Goal: Task Accomplishment & Management: Manage account settings

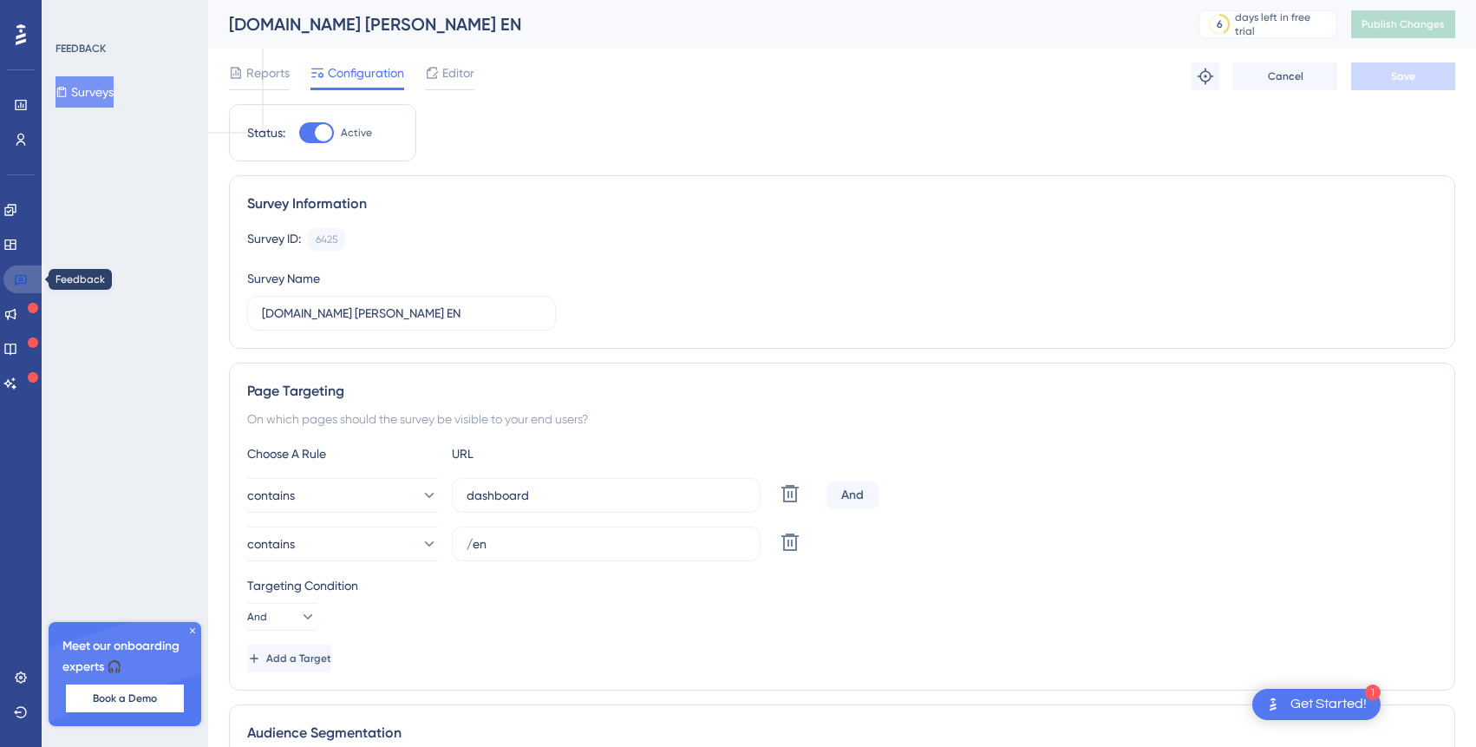
drag, startPoint x: 19, startPoint y: 278, endPoint x: 392, endPoint y: 320, distance: 375.3
click at [19, 278] on icon at bounding box center [21, 280] width 12 height 11
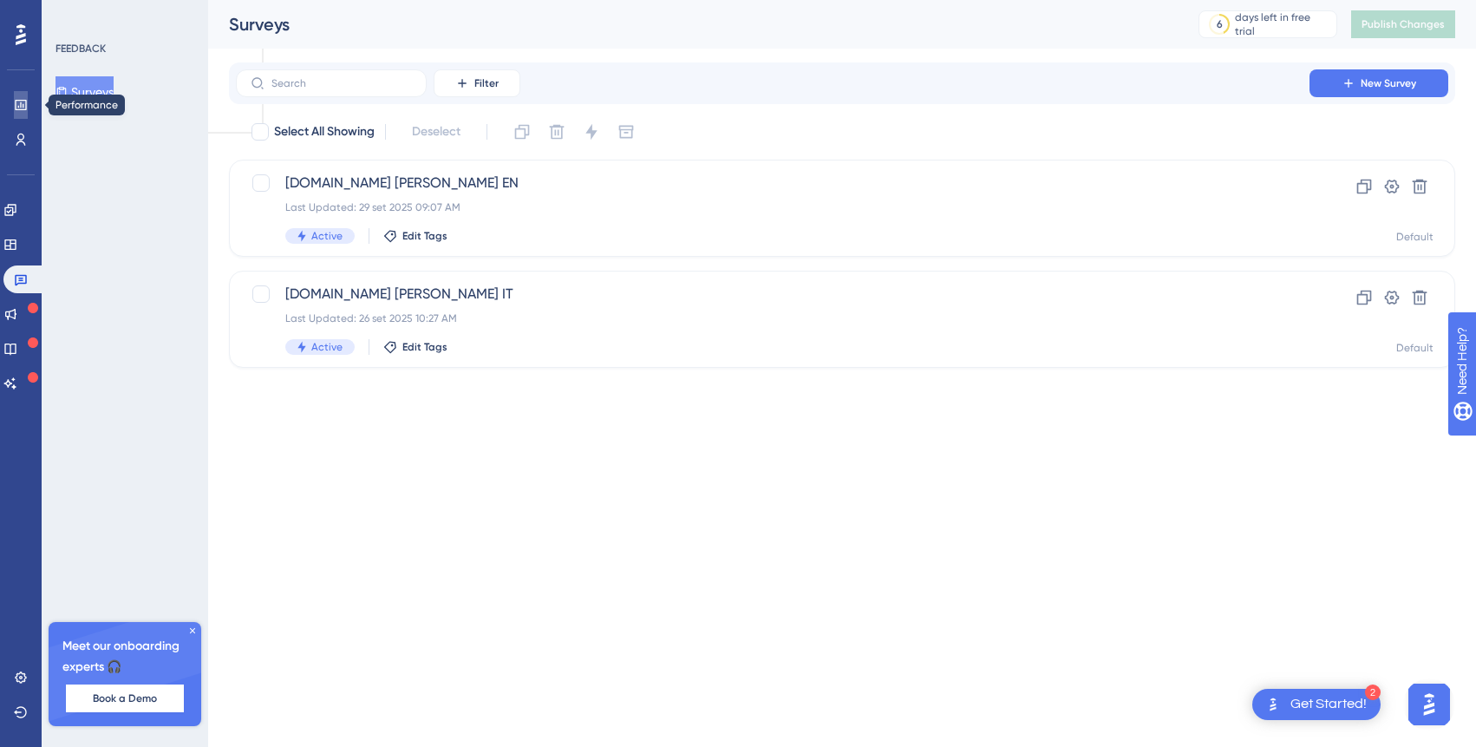
click at [22, 106] on icon at bounding box center [20, 105] width 11 height 10
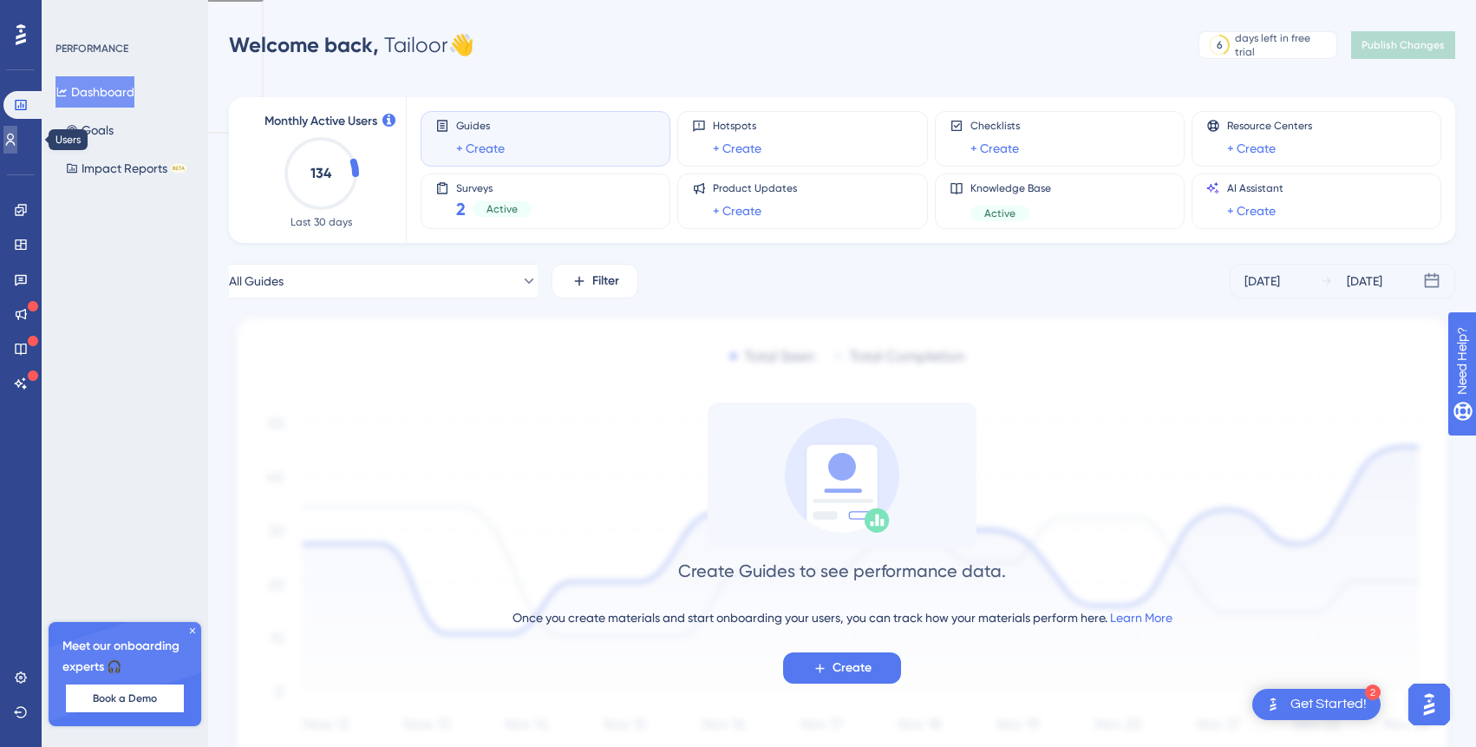
click at [13, 129] on link at bounding box center [10, 140] width 14 height 28
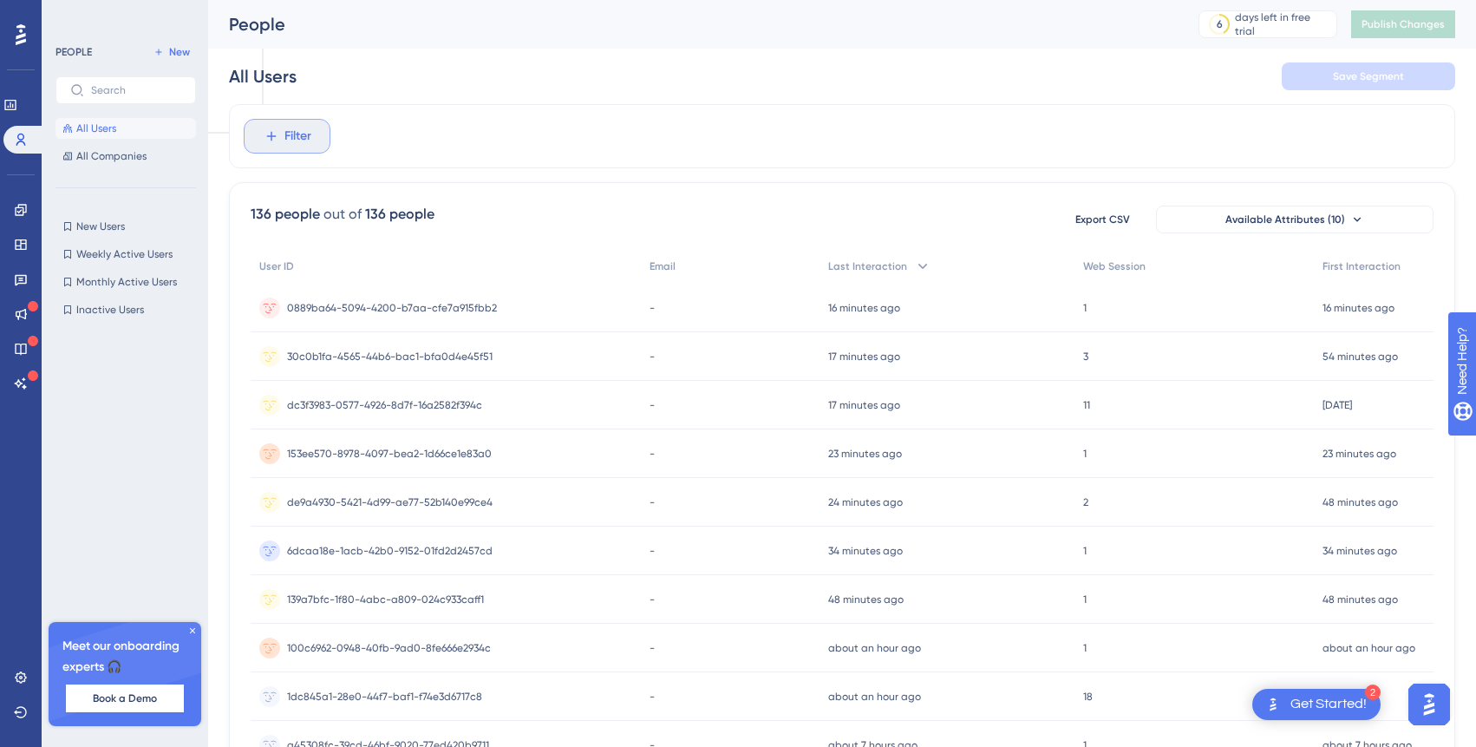
click at [307, 136] on span "Filter" at bounding box center [297, 136] width 27 height 21
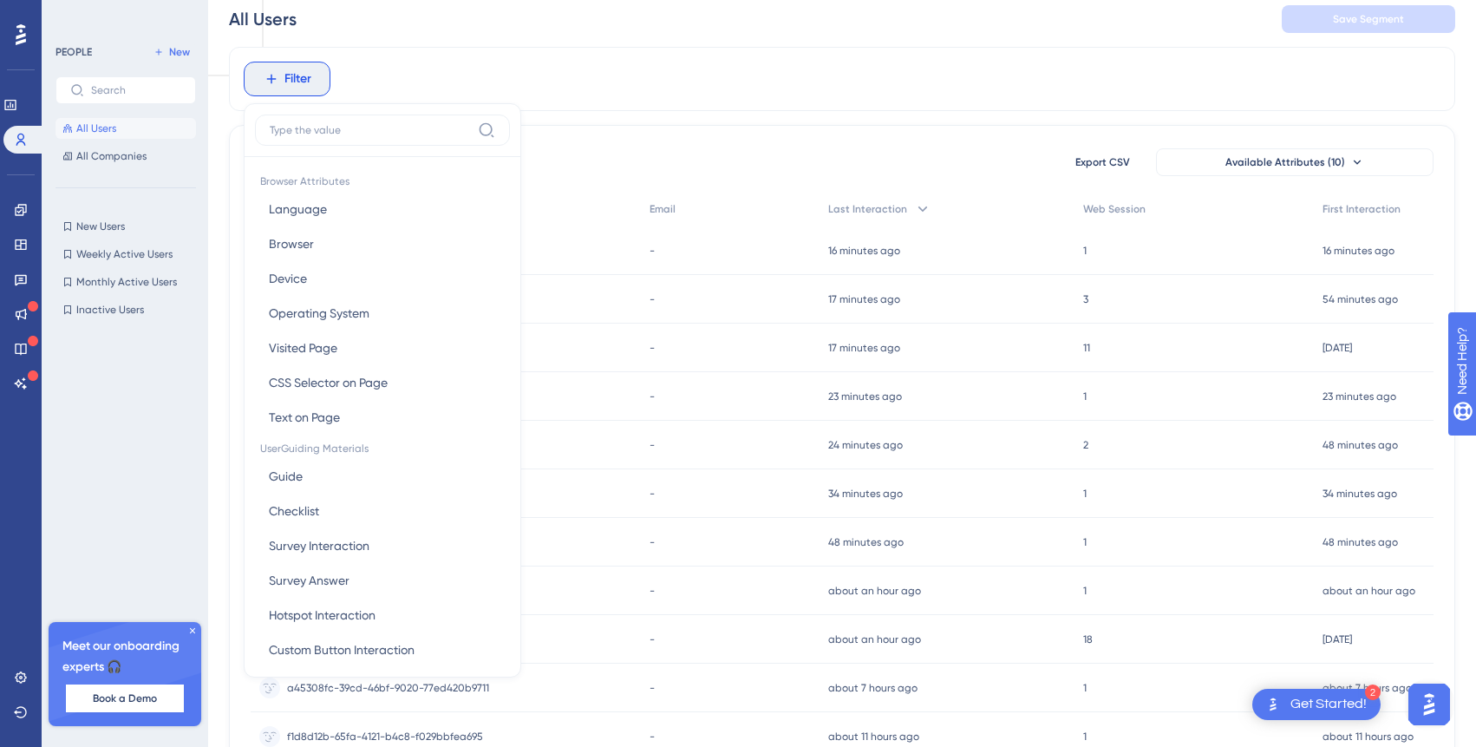
scroll to position [39, 0]
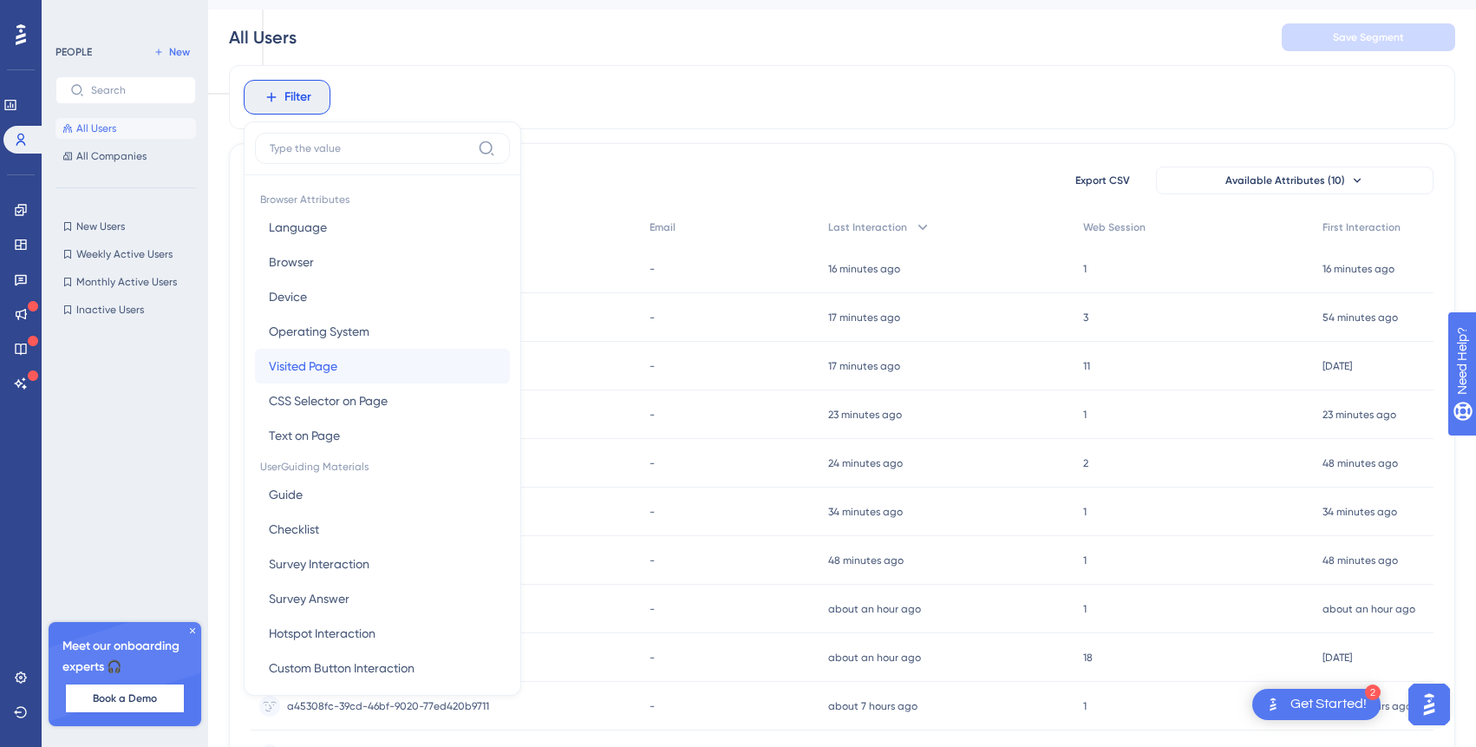
click at [377, 359] on button "Visited Page Visited Page" at bounding box center [382, 366] width 255 height 35
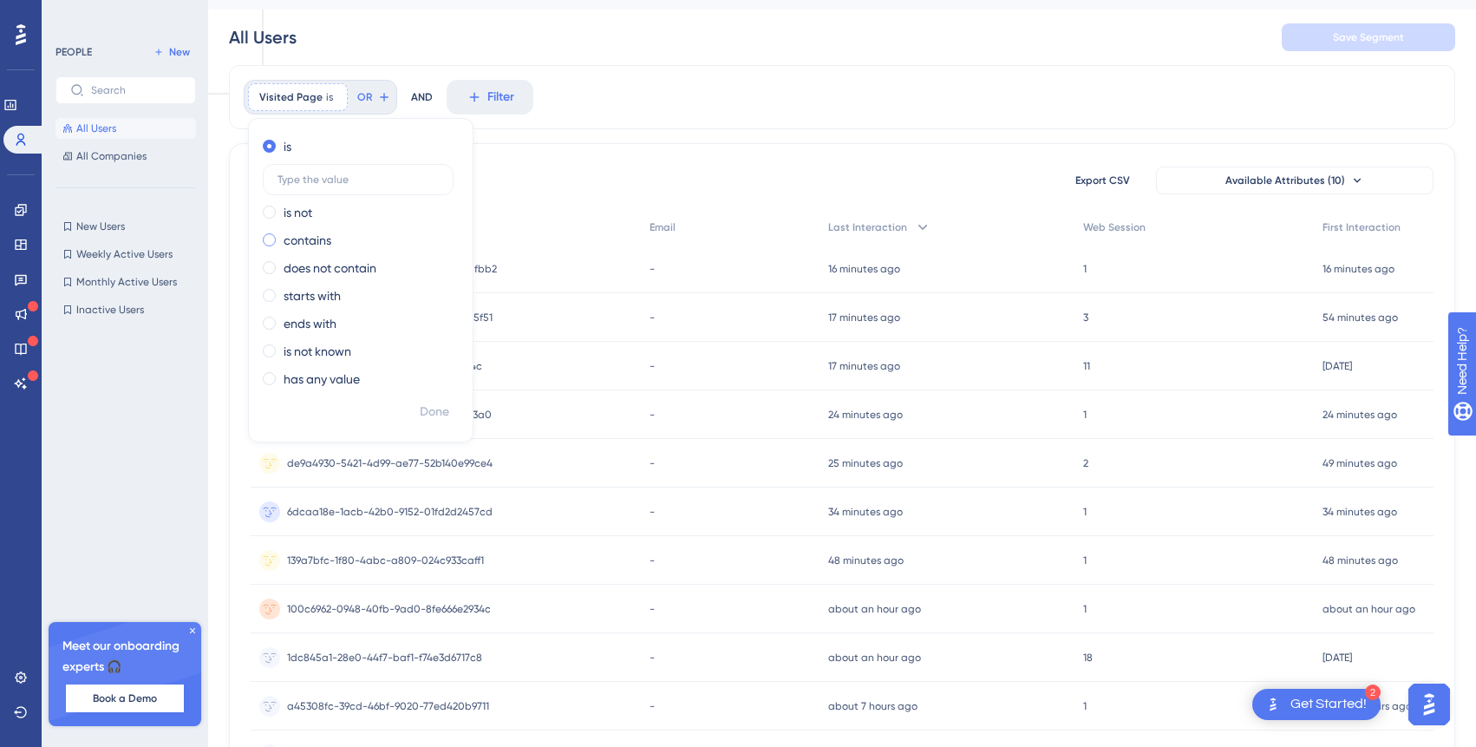
click at [323, 241] on label "contains" at bounding box center [308, 240] width 48 height 21
type input "/en"
click at [441, 414] on span "Done" at bounding box center [434, 412] width 29 height 21
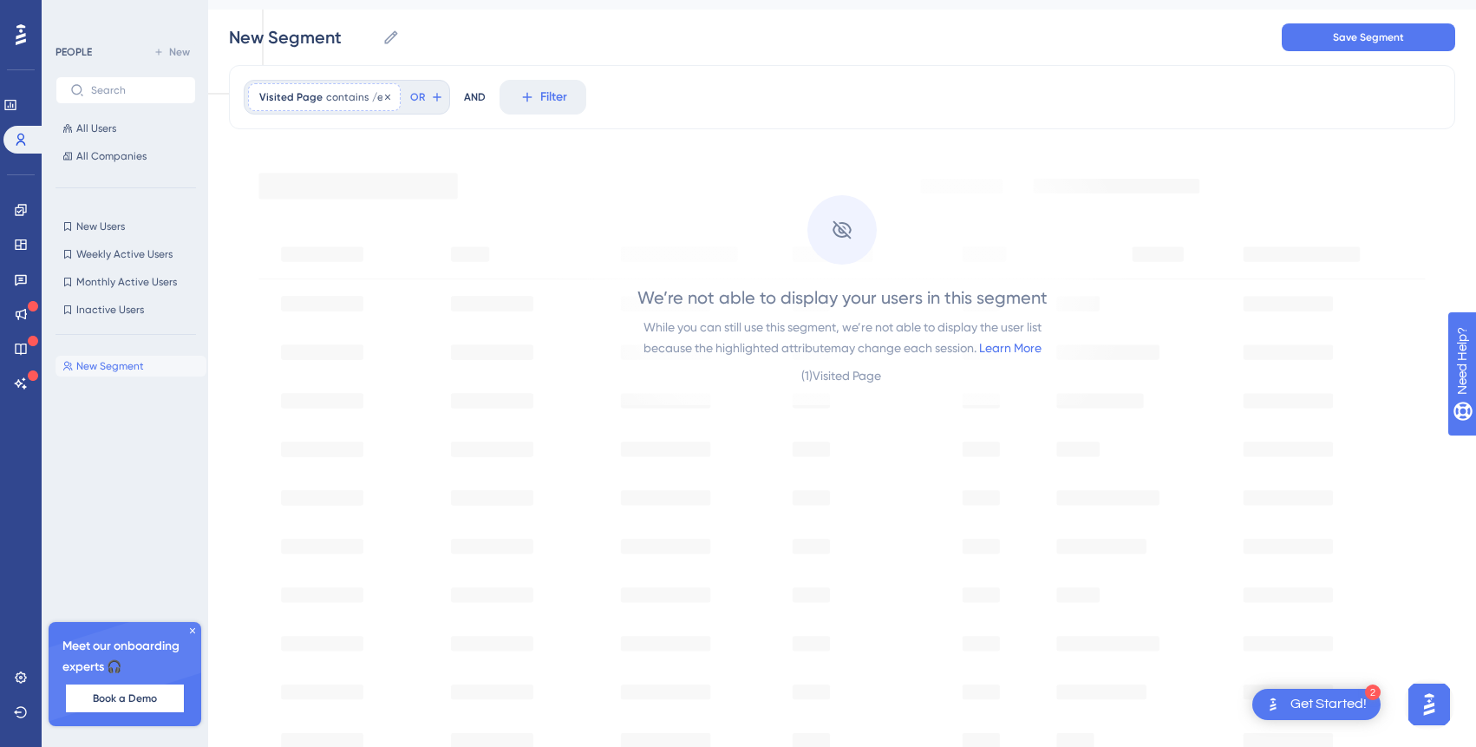
click at [390, 101] on div "Visited Page contains /en /en Remove" at bounding box center [324, 97] width 153 height 28
type input "/it"
click at [435, 409] on span "Done" at bounding box center [434, 412] width 29 height 21
click at [335, 97] on span "contains" at bounding box center [347, 97] width 42 height 14
type input "it"
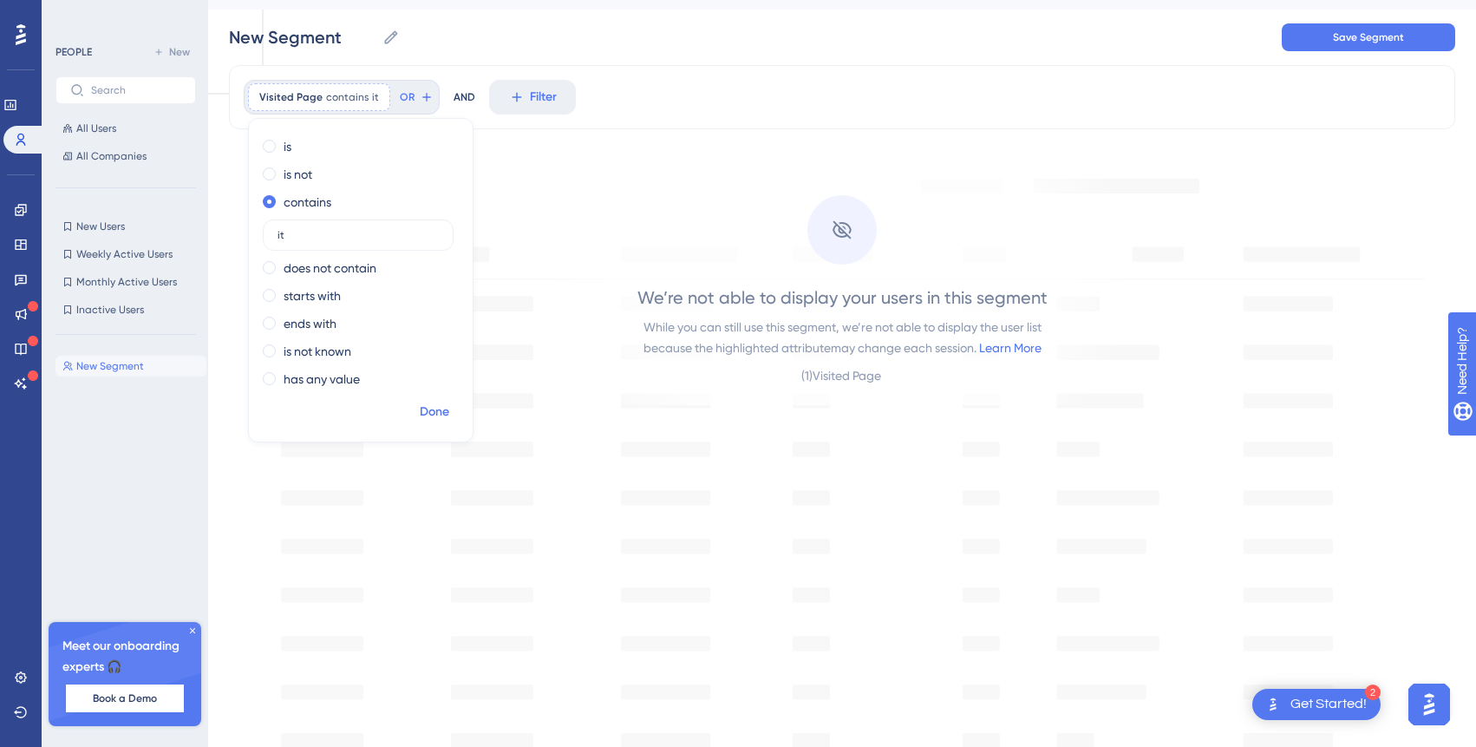
click at [423, 408] on span "Done" at bounding box center [434, 412] width 29 height 21
click at [349, 92] on span "contains" at bounding box center [347, 97] width 42 height 14
drag, startPoint x: 357, startPoint y: 234, endPoint x: 254, endPoint y: 225, distance: 103.6
click at [254, 225] on div "is is not contains it does not contain starts with ends with is not known has a…" at bounding box center [361, 265] width 224 height 264
click at [506, 133] on div "Visited Page contains Remove is is not contains does not contain starts with en…" at bounding box center [842, 635] width 1226 height 1141
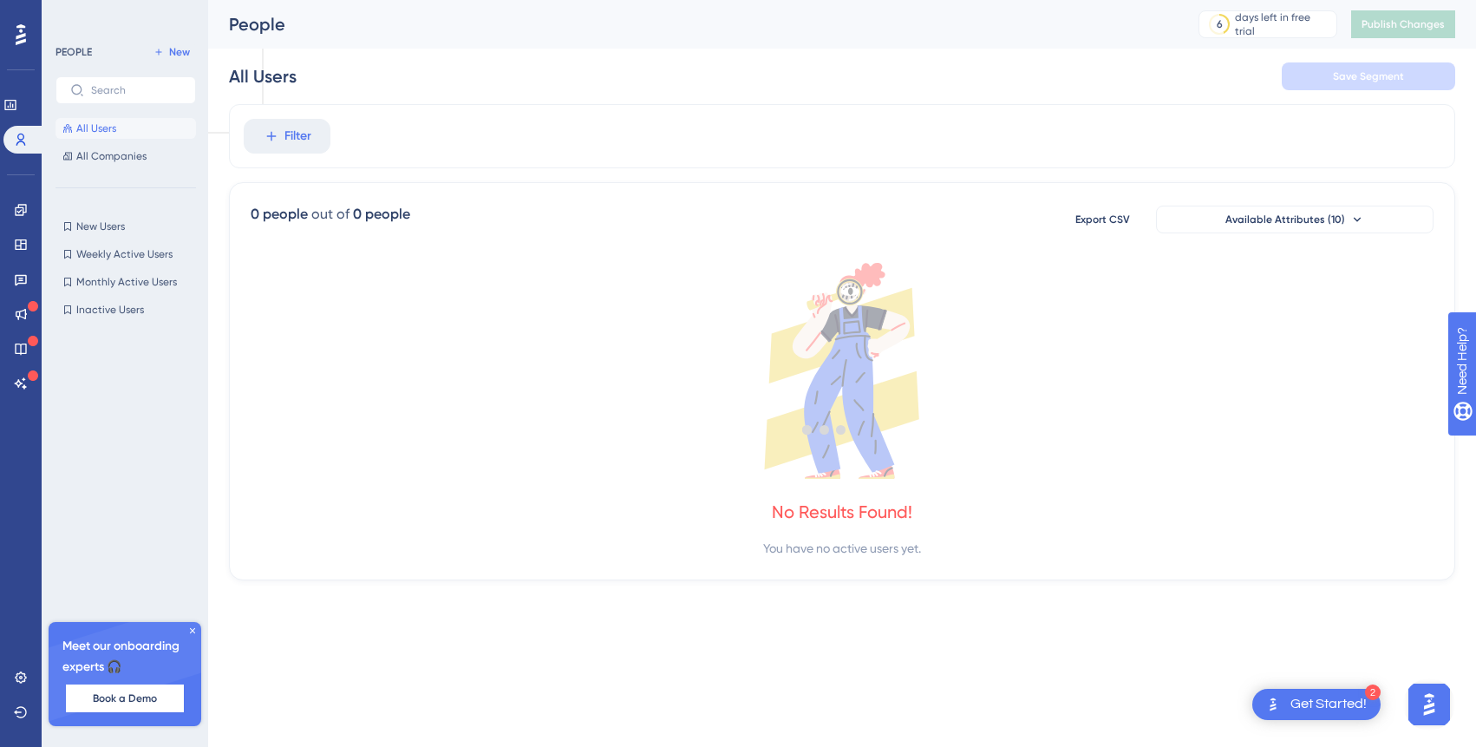
scroll to position [0, 0]
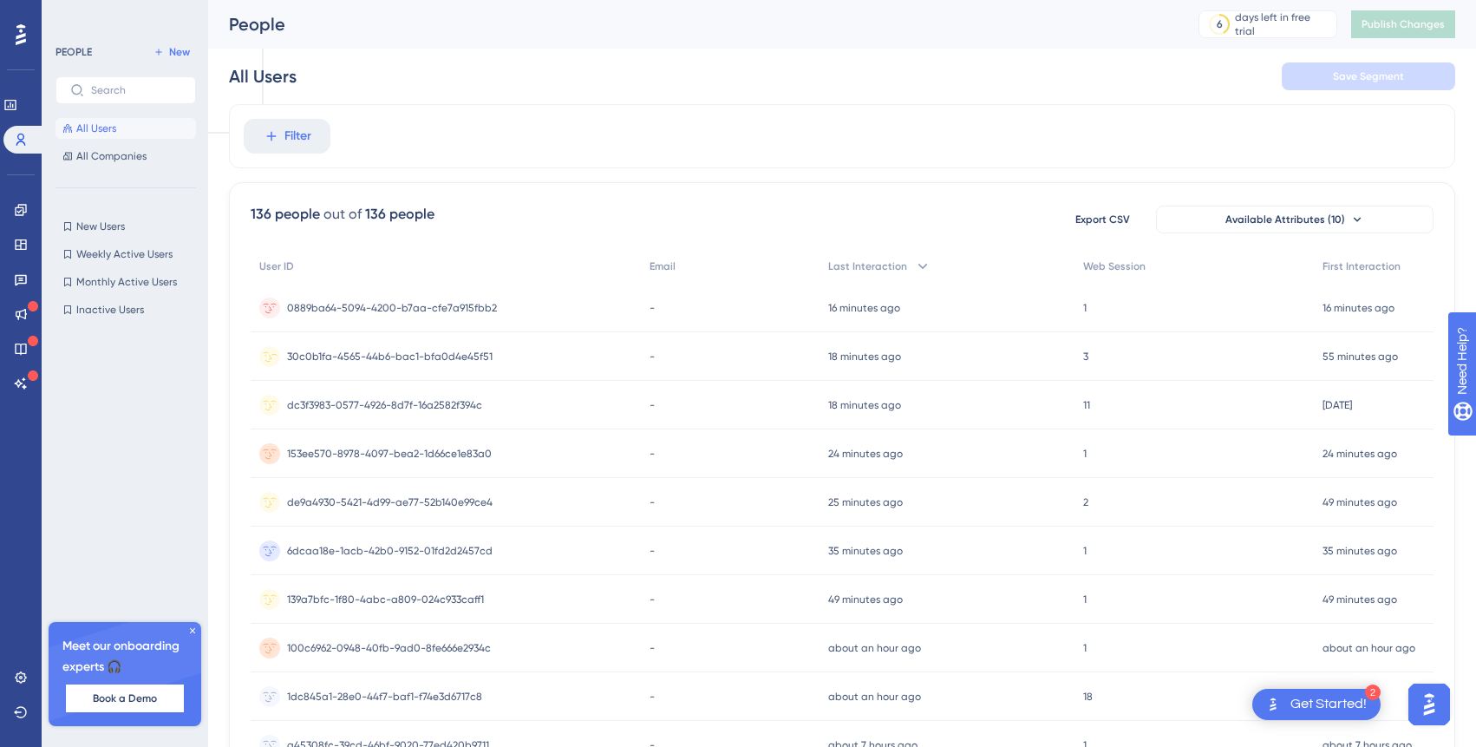
click at [441, 350] on span "30c0b1fa-4565-44b6-bac1-bfa0d4e45f51" at bounding box center [390, 357] width 206 height 14
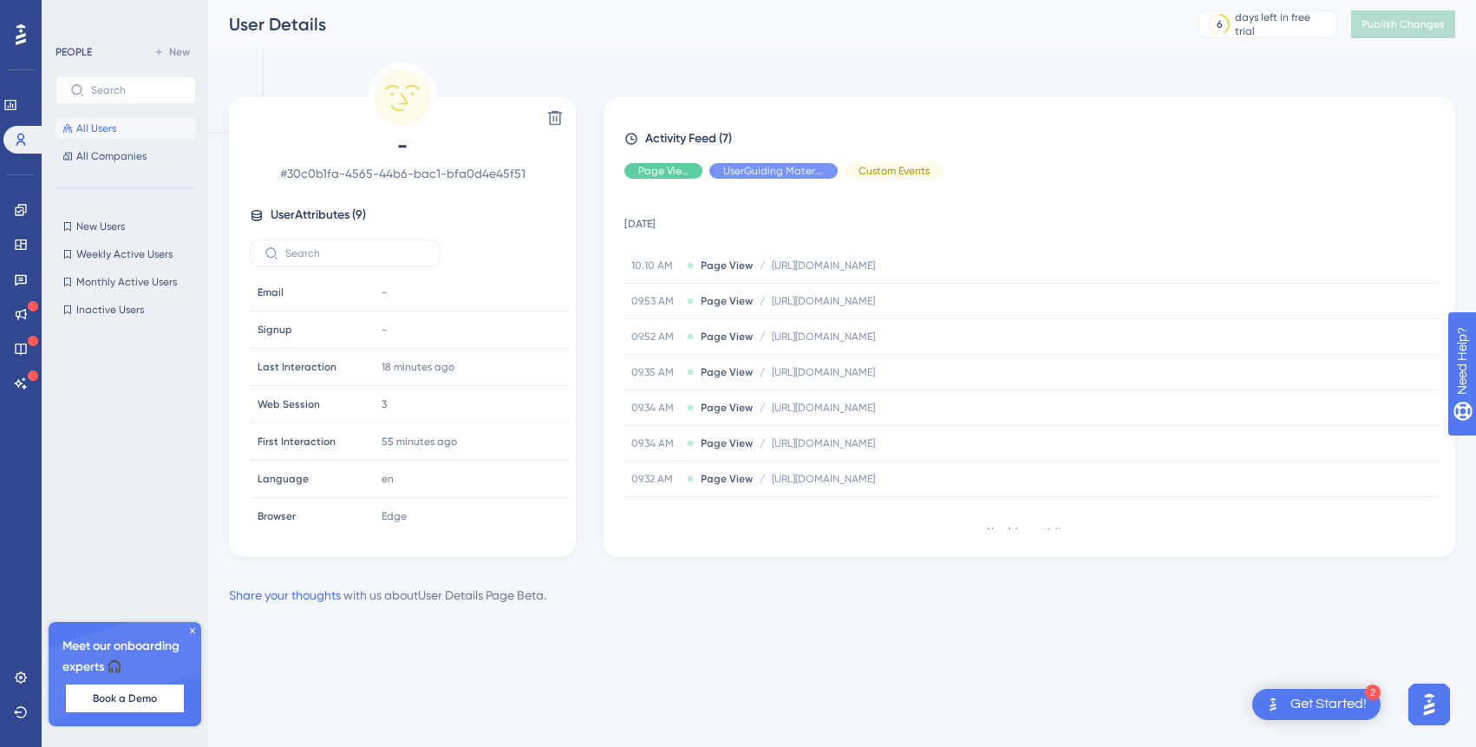
click at [159, 119] on button "All Users" at bounding box center [126, 128] width 141 height 21
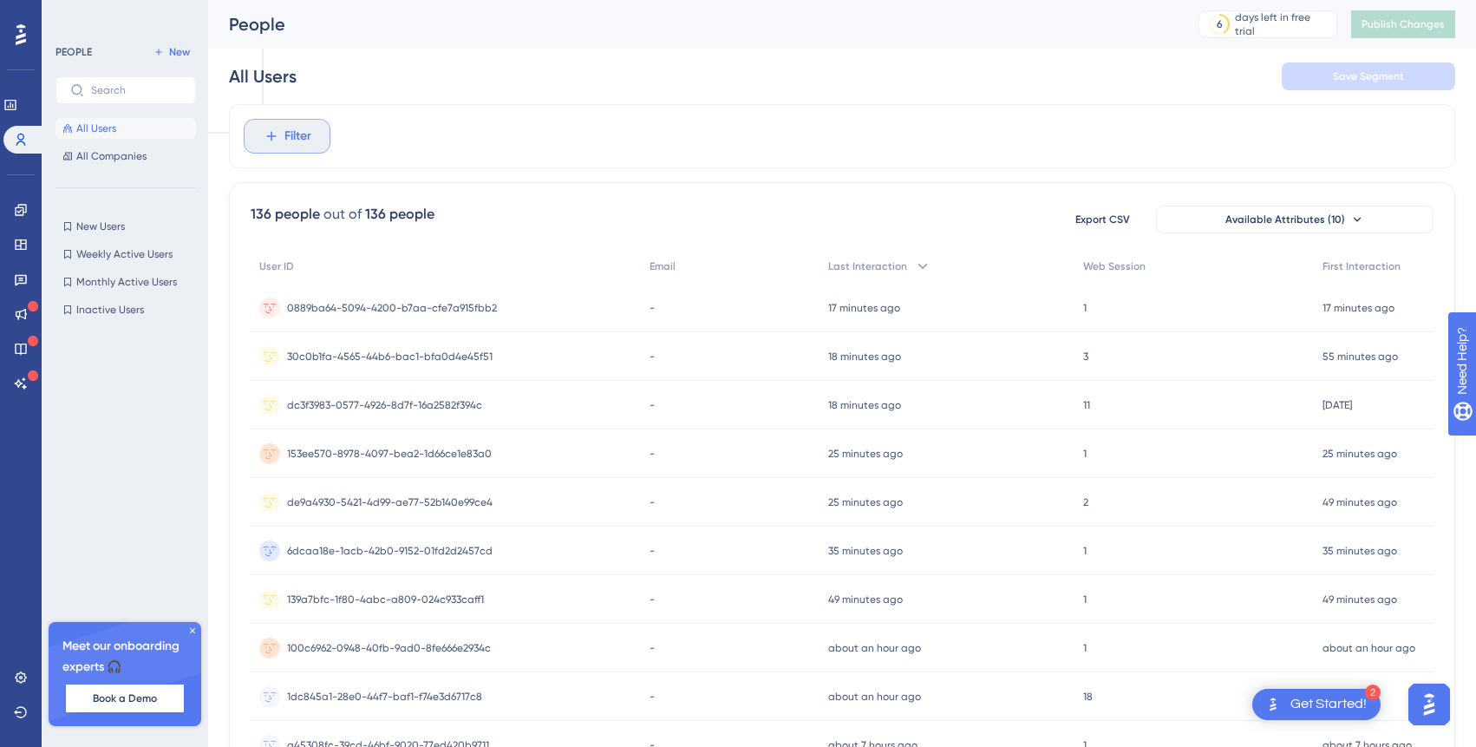
click at [288, 134] on span "Filter" at bounding box center [297, 136] width 27 height 21
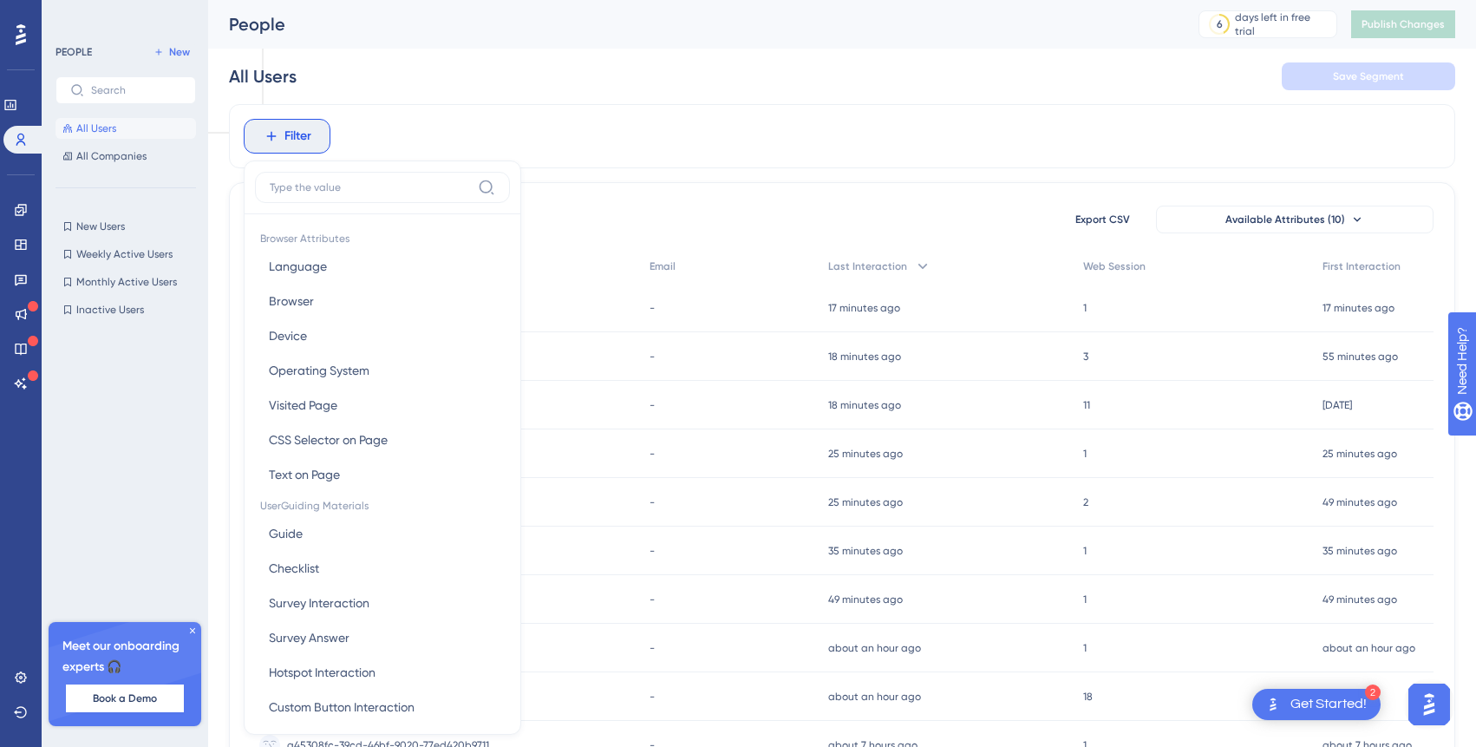
scroll to position [74, 0]
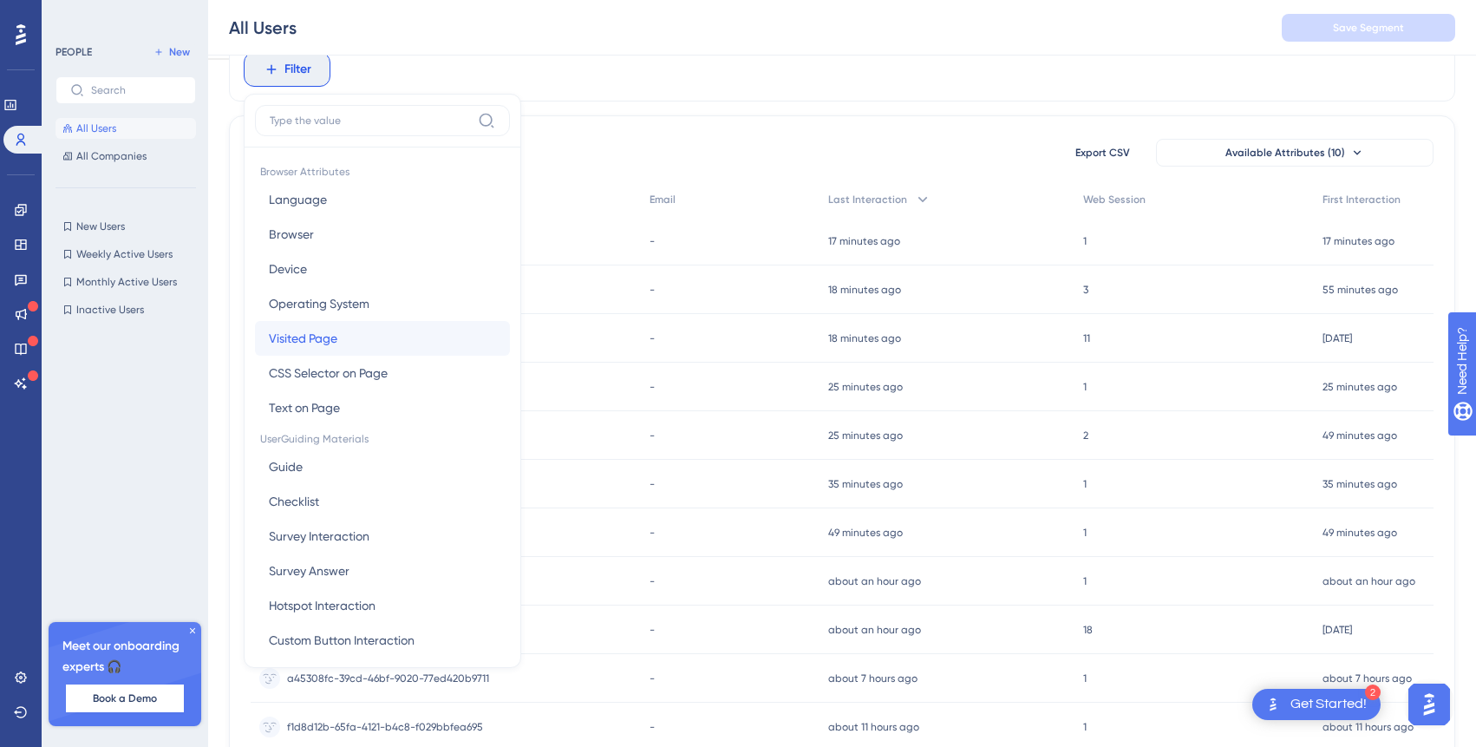
click at [323, 337] on span "Visited Page" at bounding box center [303, 338] width 69 height 21
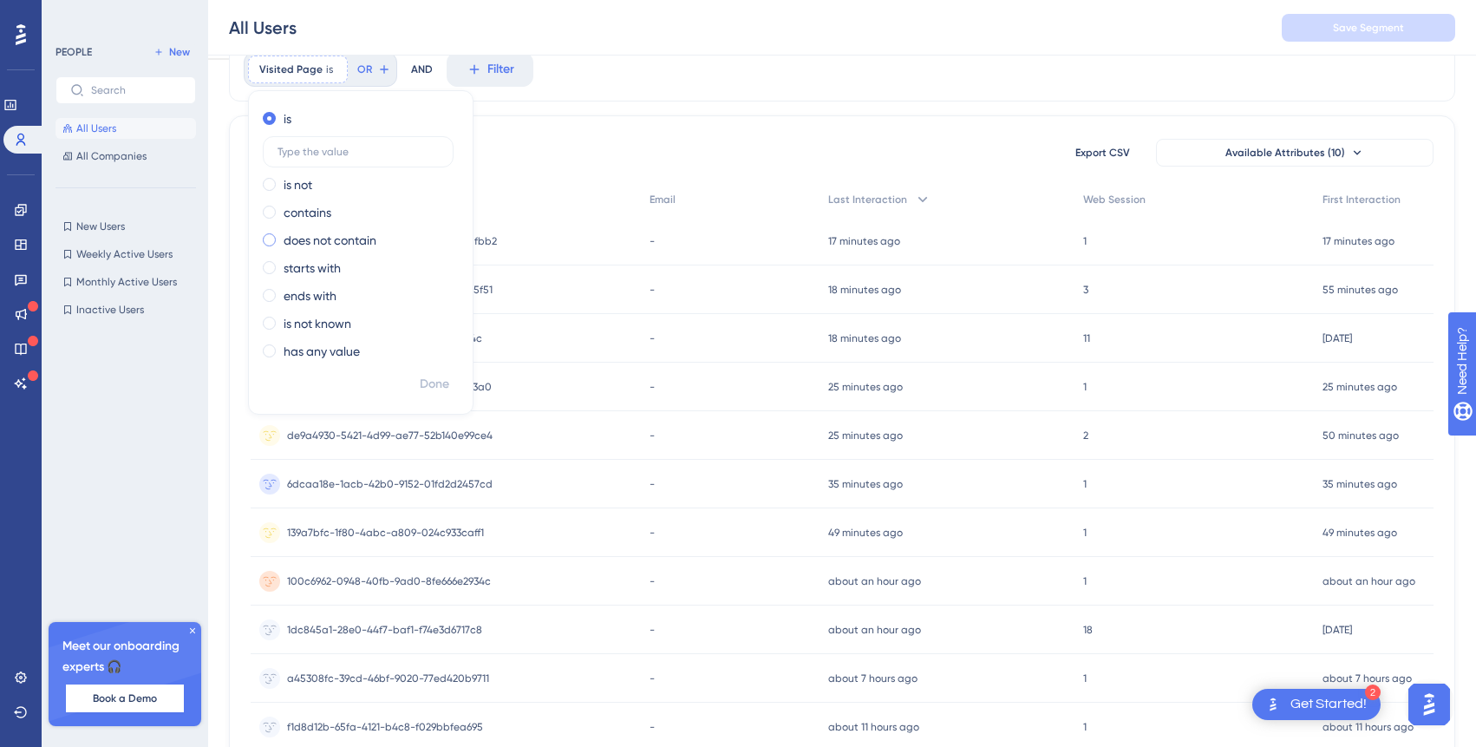
click at [308, 243] on label "does not contain" at bounding box center [330, 240] width 93 height 21
click at [311, 243] on label at bounding box center [358, 234] width 191 height 31
click at [311, 241] on input "text" at bounding box center [358, 235] width 161 height 12
type input "staging"
click at [439, 377] on span "Done" at bounding box center [434, 384] width 29 height 21
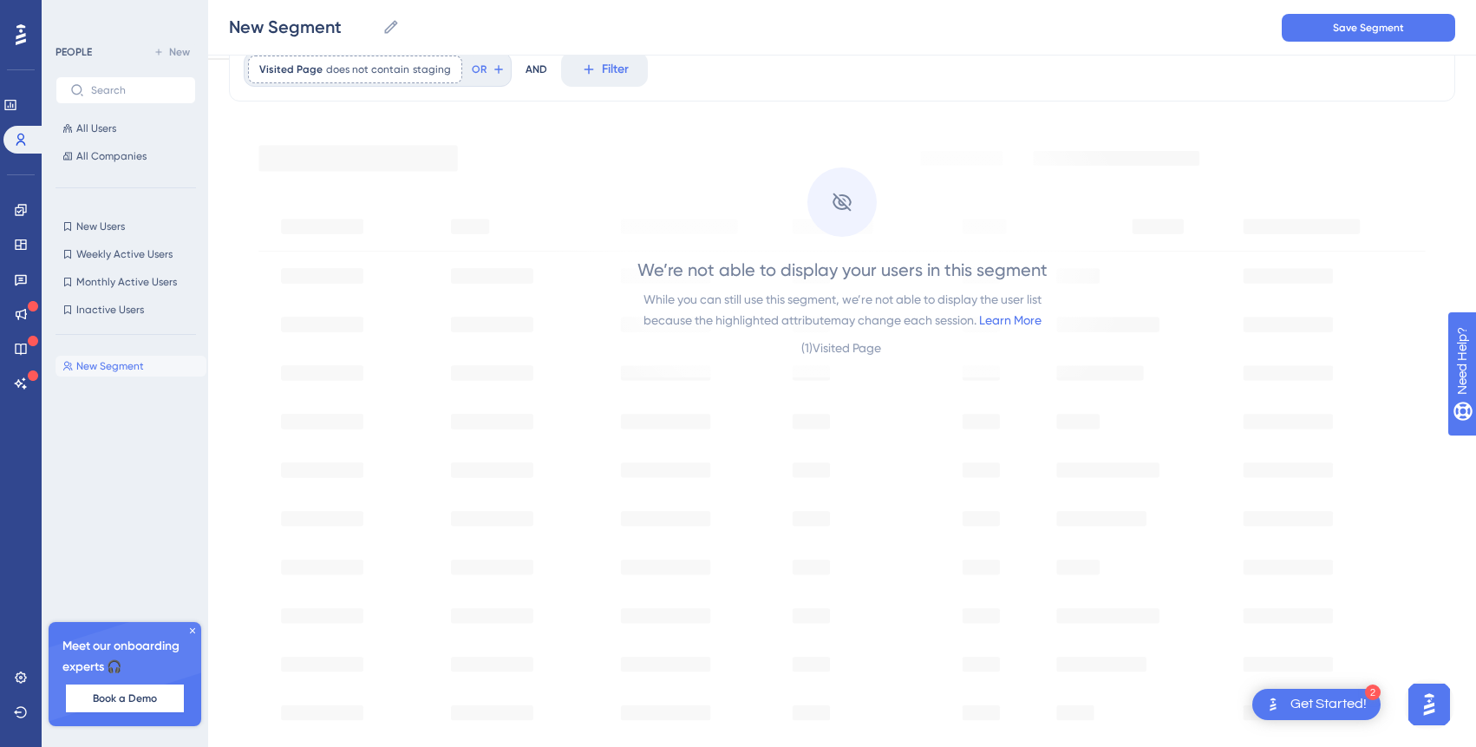
scroll to position [0, 0]
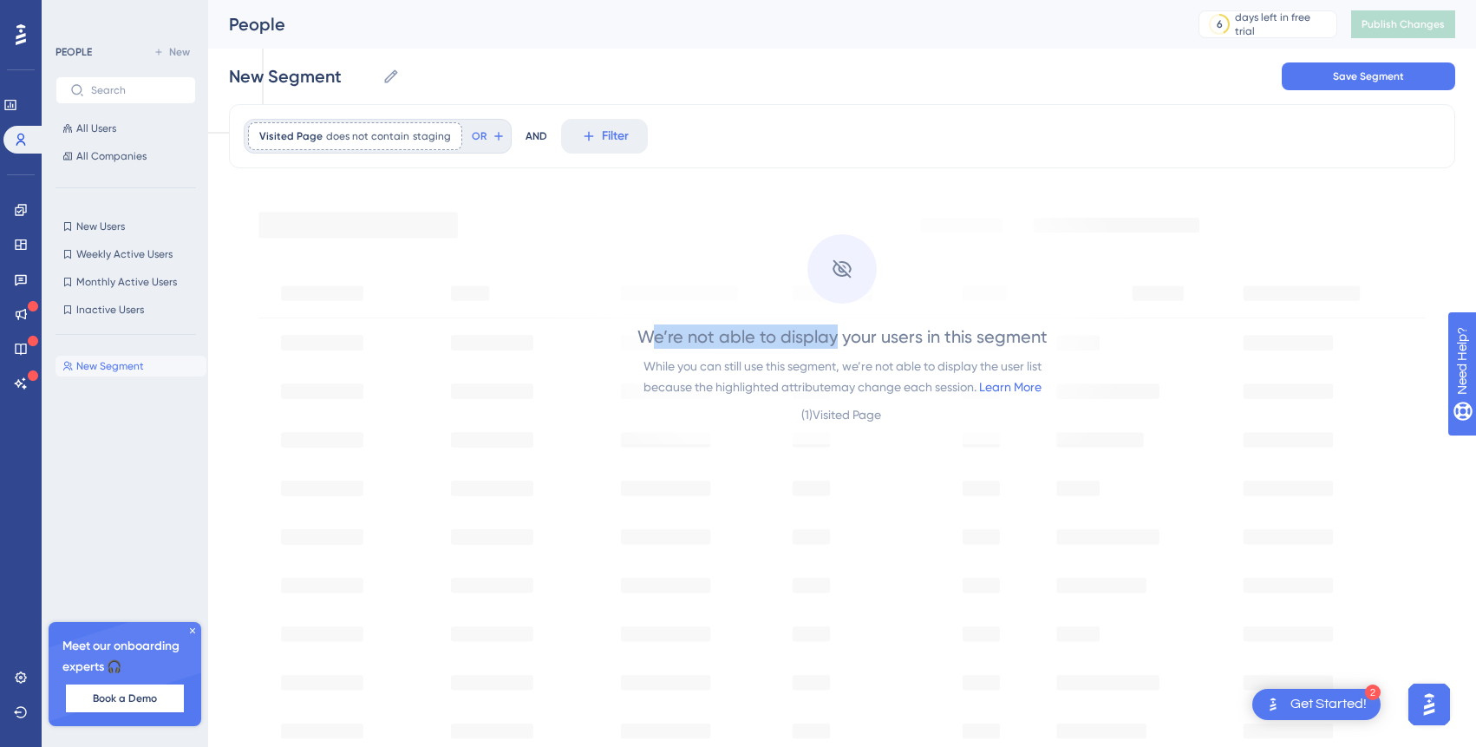
drag, startPoint x: 652, startPoint y: 337, endPoint x: 833, endPoint y: 329, distance: 181.4
click at [833, 329] on div "We’re not able to display your users in this segment" at bounding box center [842, 336] width 410 height 24
drag, startPoint x: 858, startPoint y: 335, endPoint x: 951, endPoint y: 334, distance: 92.8
click at [951, 334] on div "We’re not able to display your users in this segment" at bounding box center [842, 336] width 410 height 24
drag, startPoint x: 652, startPoint y: 368, endPoint x: 796, endPoint y: 364, distance: 144.0
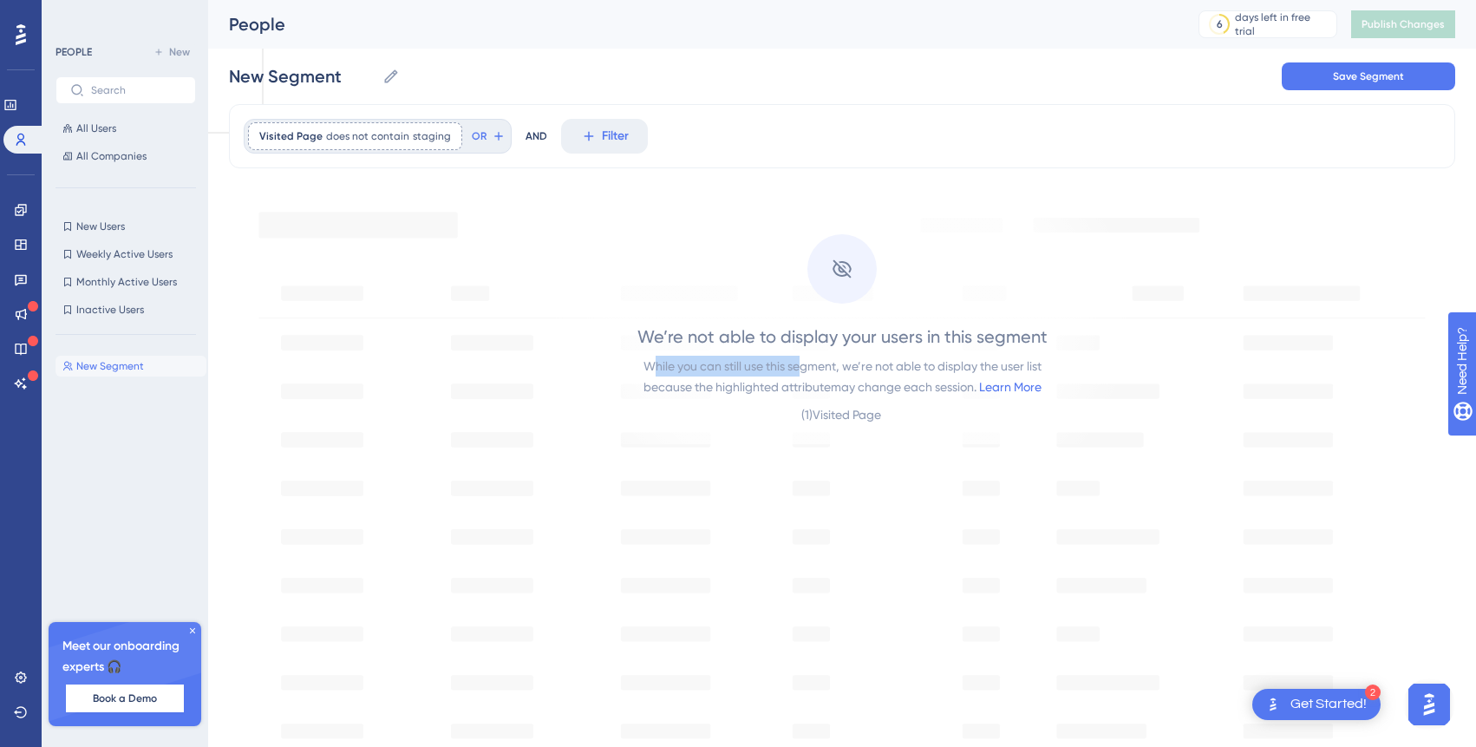
click at [799, 364] on div "While you can still use this segment, we’re not able to display the user list b…" at bounding box center [843, 377] width 398 height 42
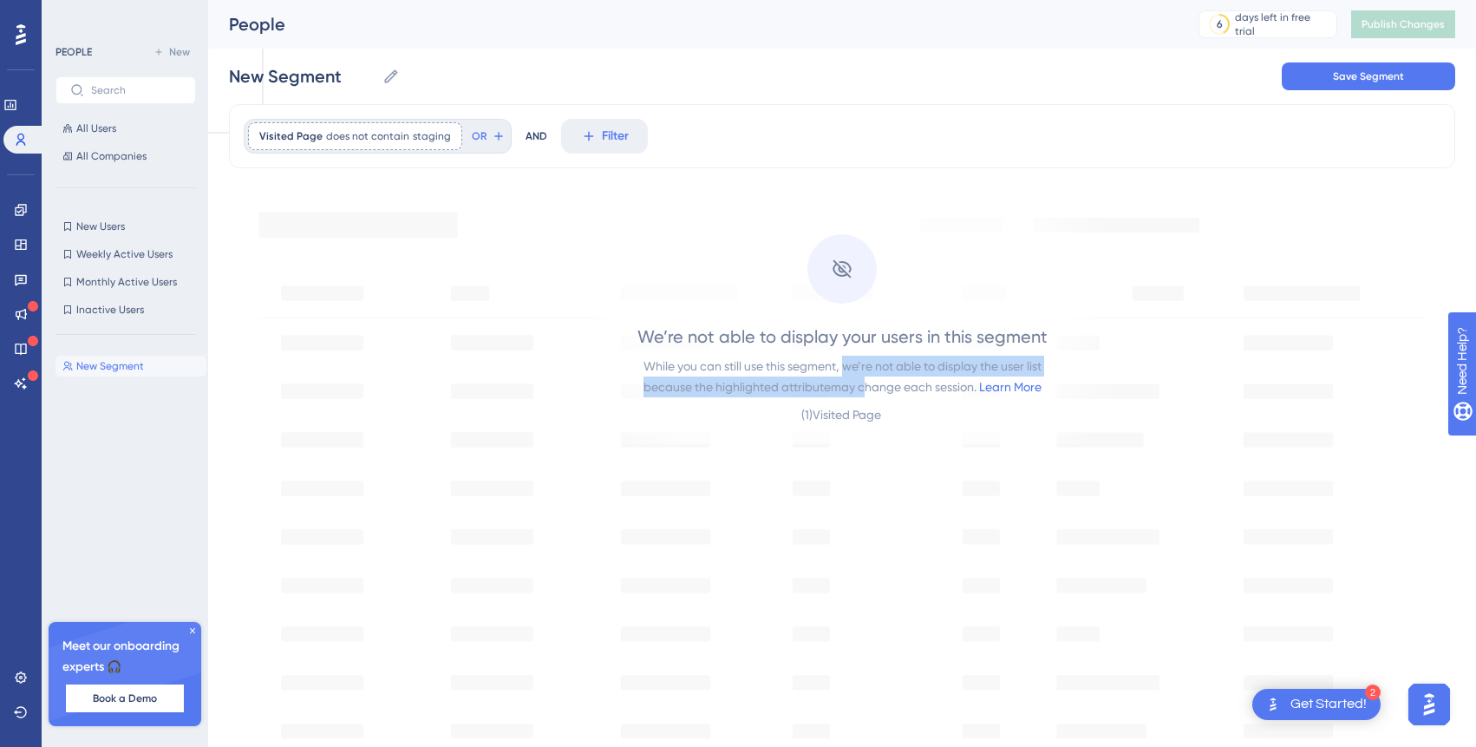
drag, startPoint x: 846, startPoint y: 356, endPoint x: 859, endPoint y: 385, distance: 31.4
click at [859, 385] on div "While you can still use this segment, we’re not able to display the user list b…" at bounding box center [843, 377] width 398 height 42
click at [1316, 75] on button "Save Segment" at bounding box center [1368, 76] width 173 height 28
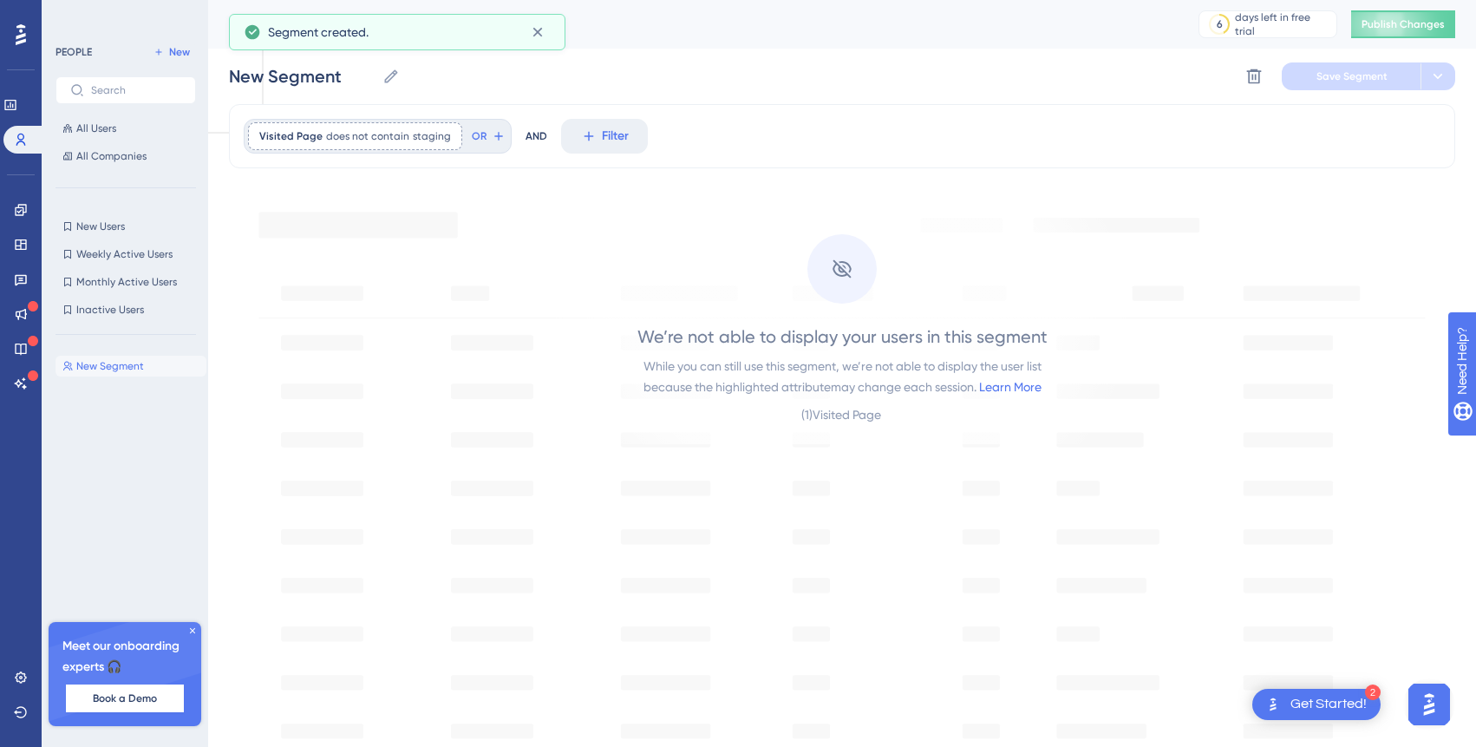
click at [869, 153] on div "Visited Page does not contain staging staging Remove OR AND Filter" at bounding box center [842, 136] width 1226 height 64
click at [748, 350] on div "We’re not able to display your users in this segment While you can still use th…" at bounding box center [842, 374] width 410 height 101
click at [372, 138] on span "does not contain" at bounding box center [367, 136] width 83 height 14
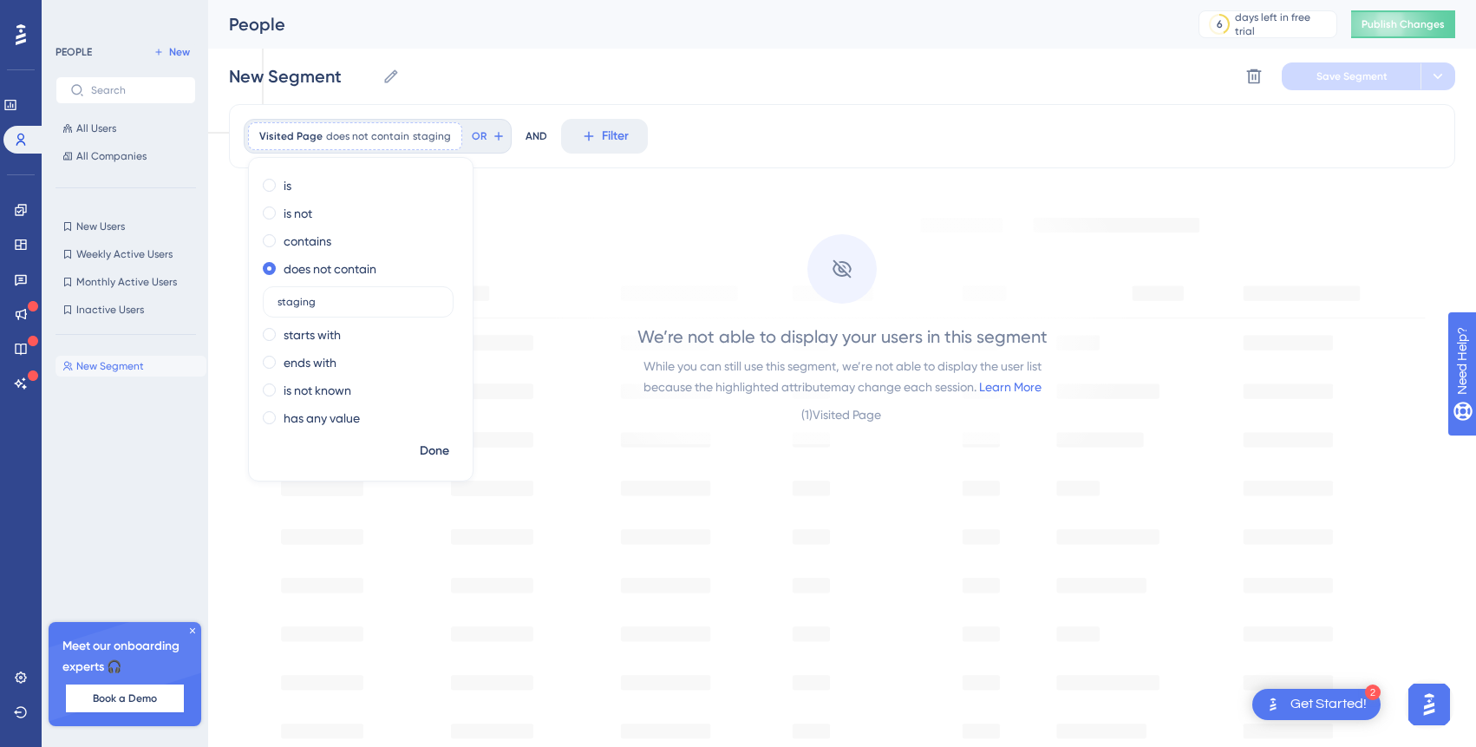
click at [507, 65] on div "New Segment New Segment Delete Segment Save Segment" at bounding box center [842, 77] width 1226 height 56
click at [134, 127] on button "All Users" at bounding box center [126, 128] width 141 height 21
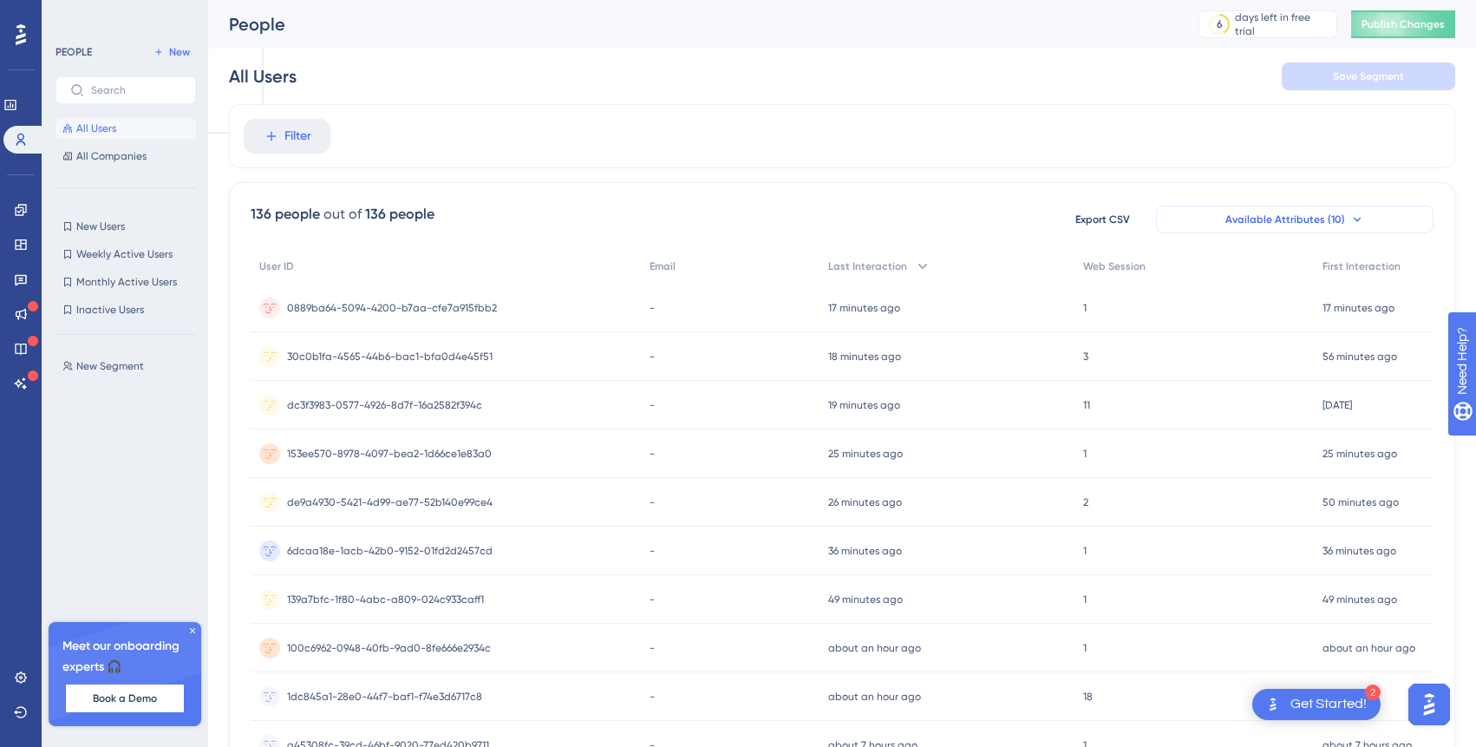
click at [1200, 207] on button "Available Attributes (10)" at bounding box center [1295, 220] width 278 height 28
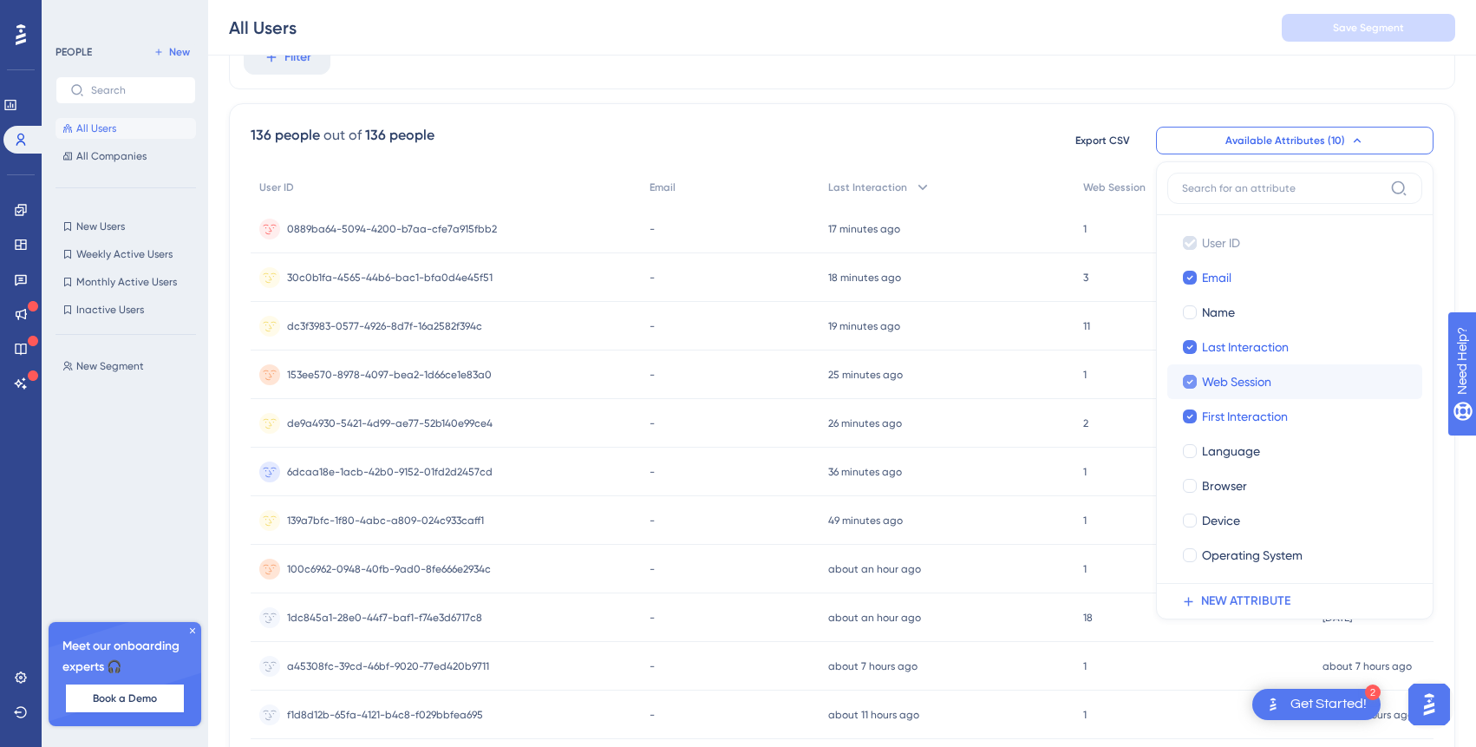
scroll to position [100, 0]
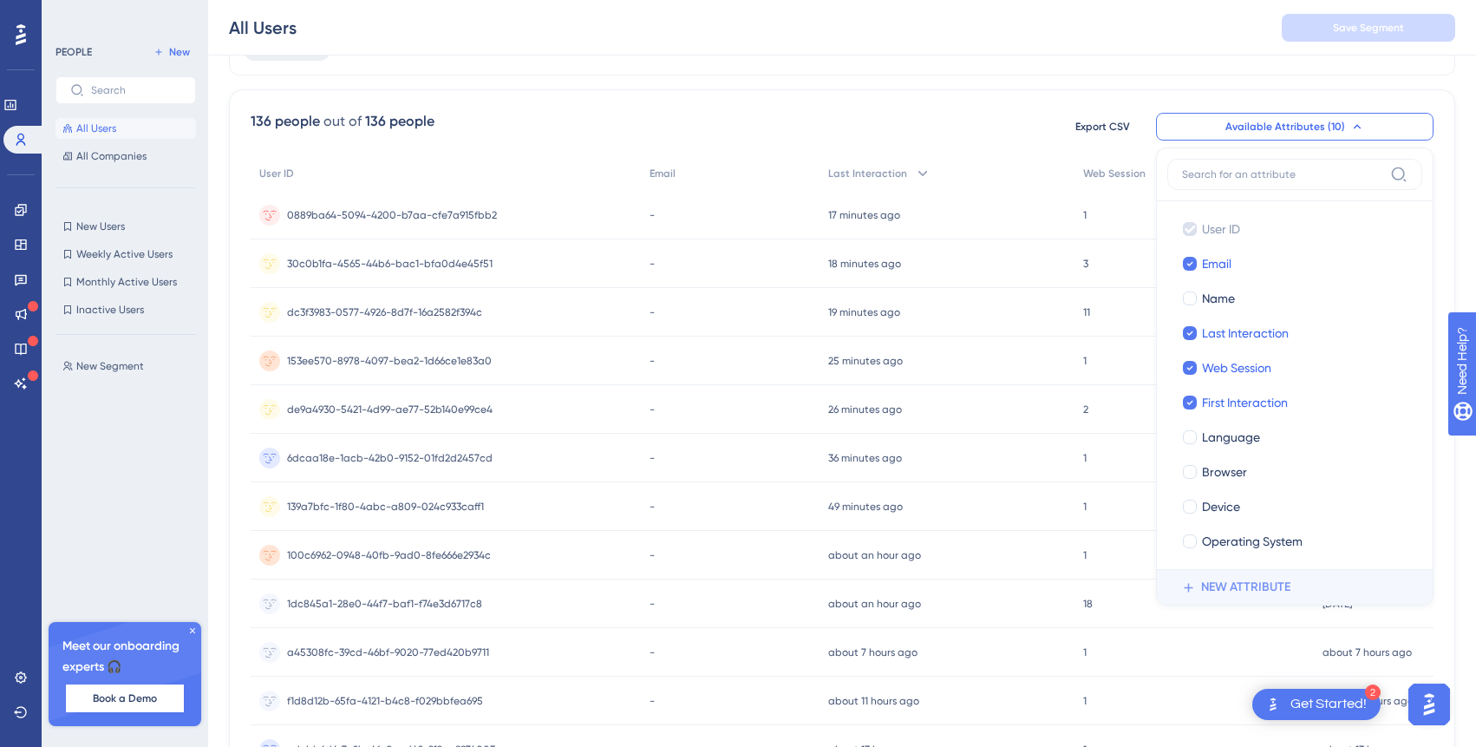
click at [1219, 582] on span "NEW ATTRIBUTE" at bounding box center [1245, 587] width 89 height 21
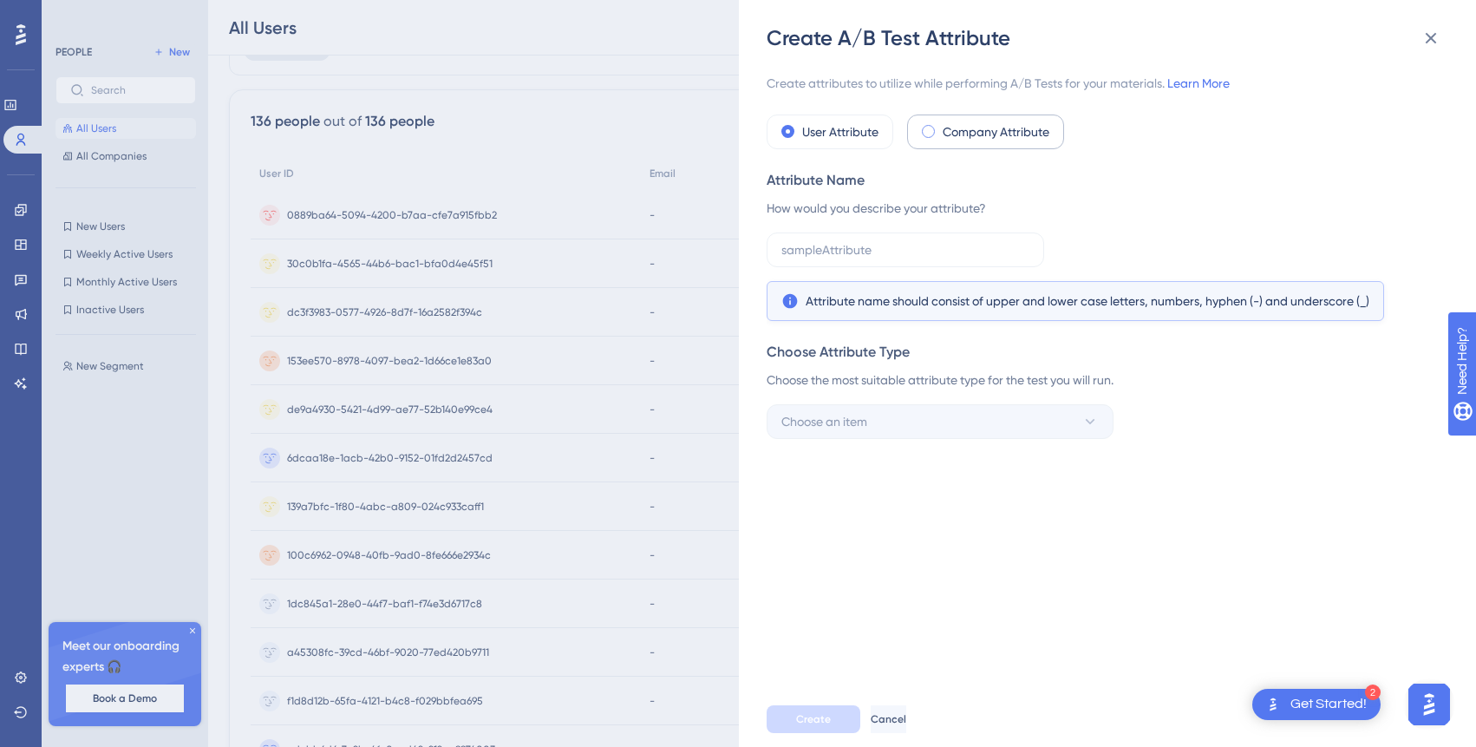
click at [977, 140] on label "Company Attribute" at bounding box center [996, 131] width 107 height 21
click at [1438, 37] on icon at bounding box center [1431, 38] width 21 height 21
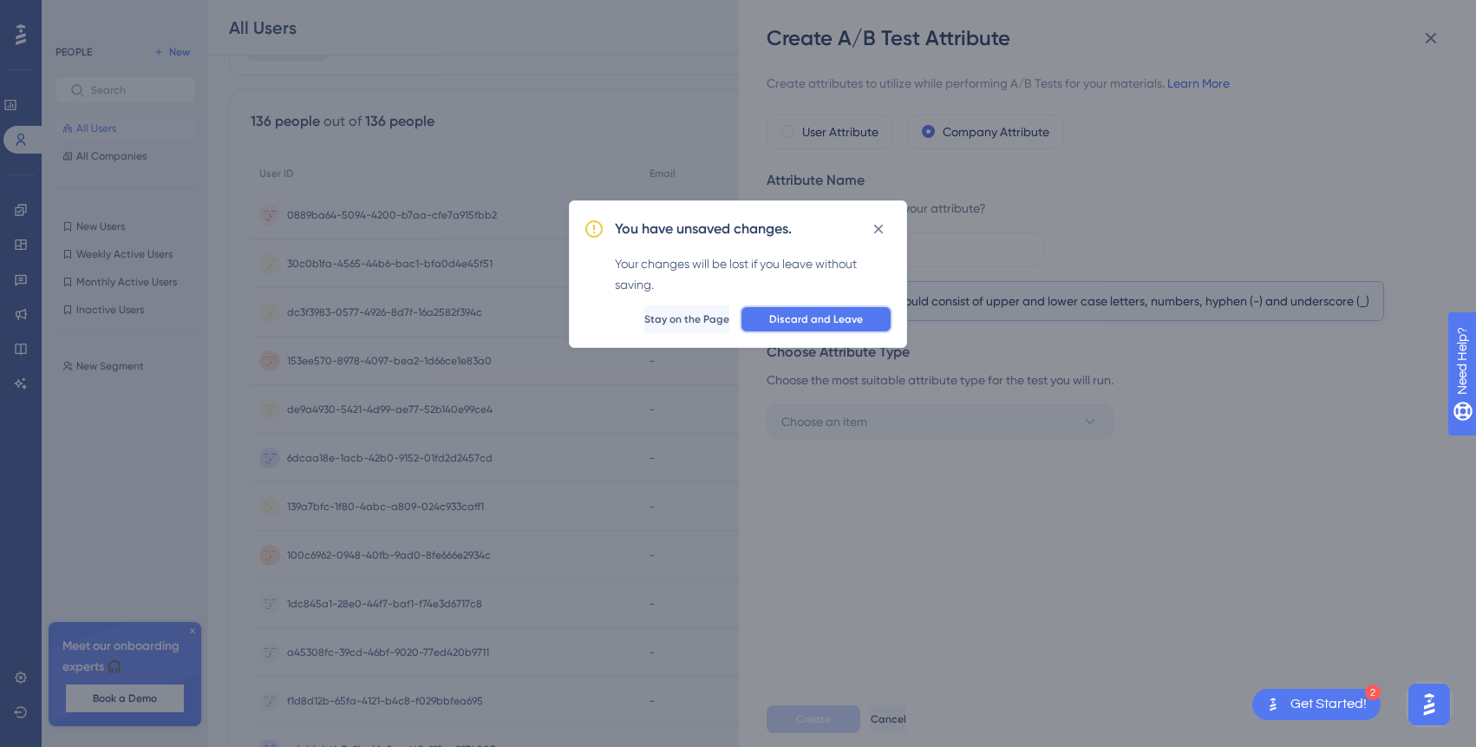
click at [870, 309] on button "Discard and Leave" at bounding box center [816, 319] width 153 height 28
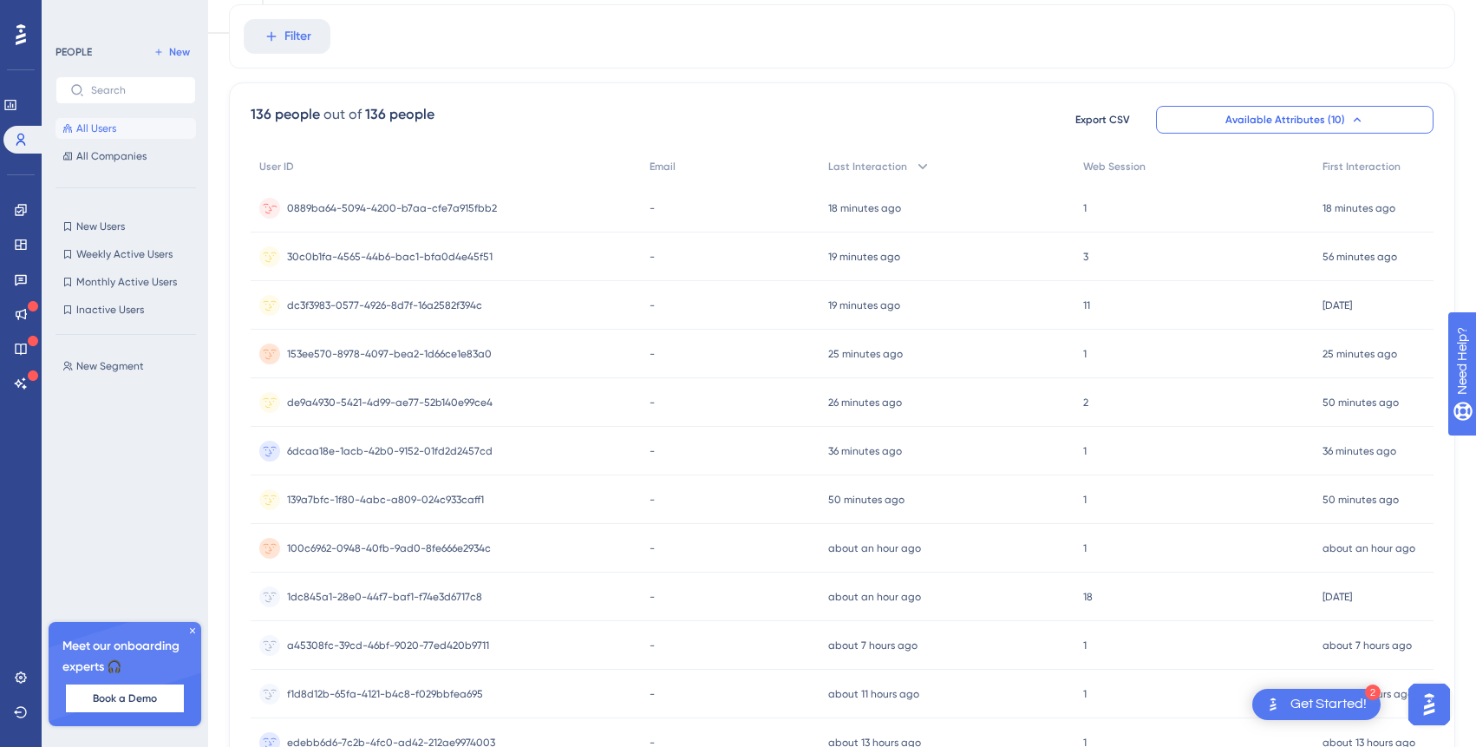
scroll to position [0, 0]
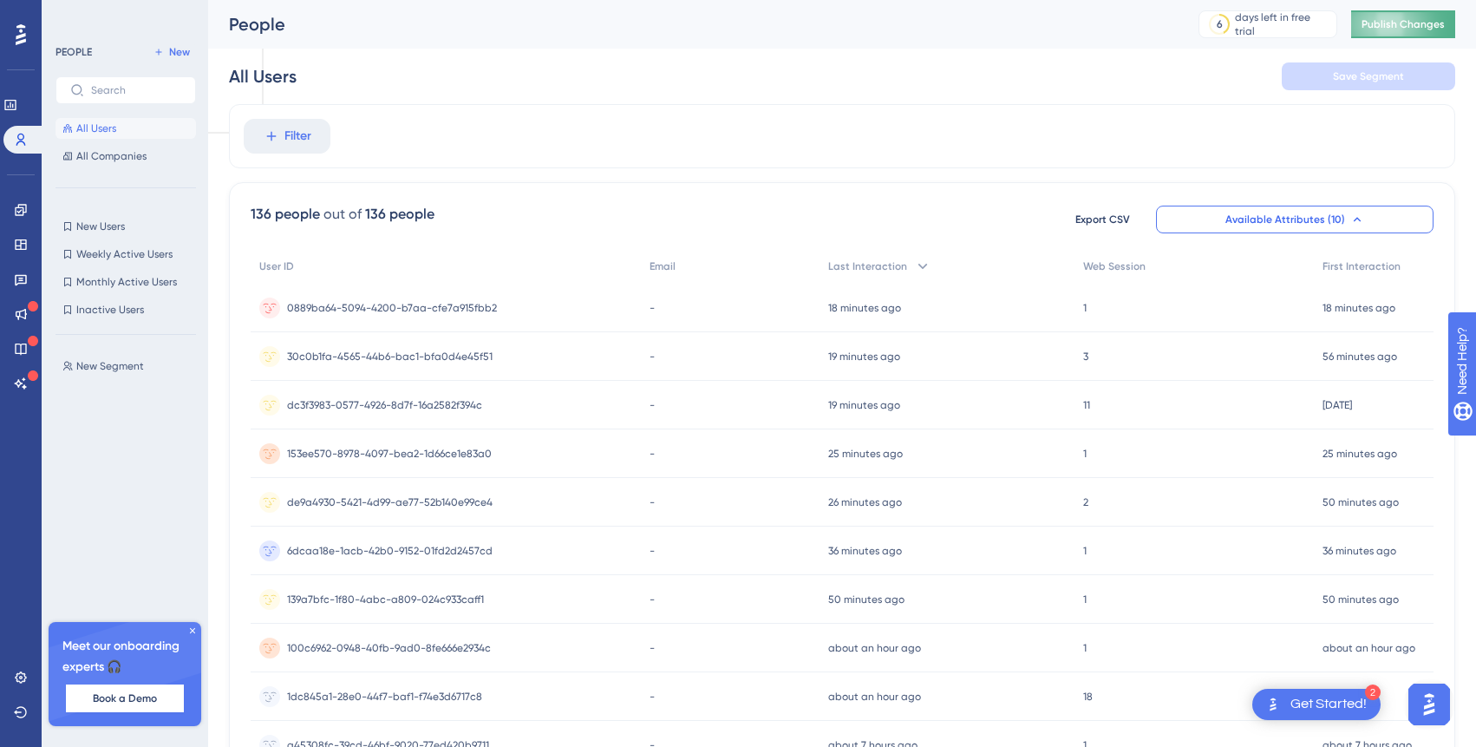
click at [1401, 29] on button "Publish Changes" at bounding box center [1403, 24] width 104 height 28
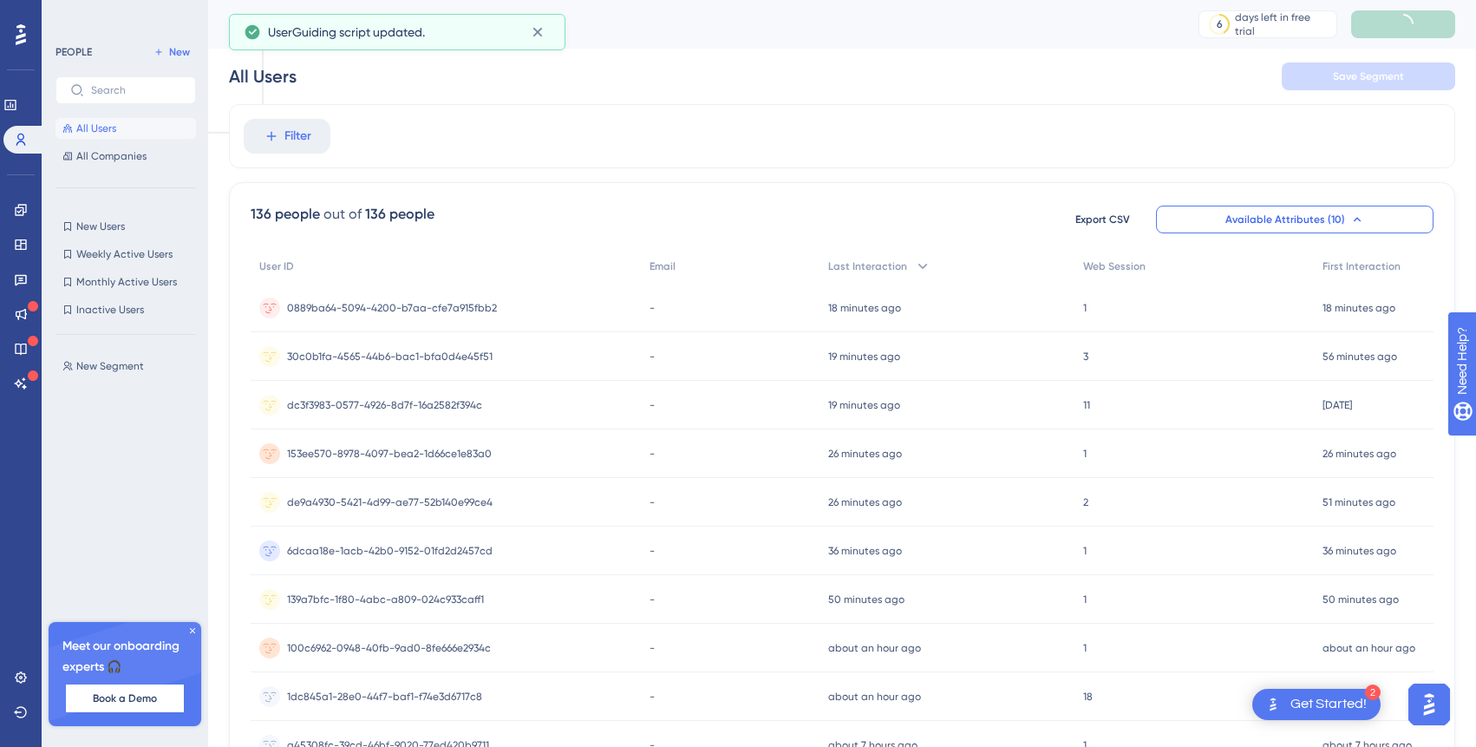
click at [918, 127] on div "Filter" at bounding box center [842, 136] width 1226 height 64
click at [115, 362] on span "New Segment" at bounding box center [110, 366] width 68 height 14
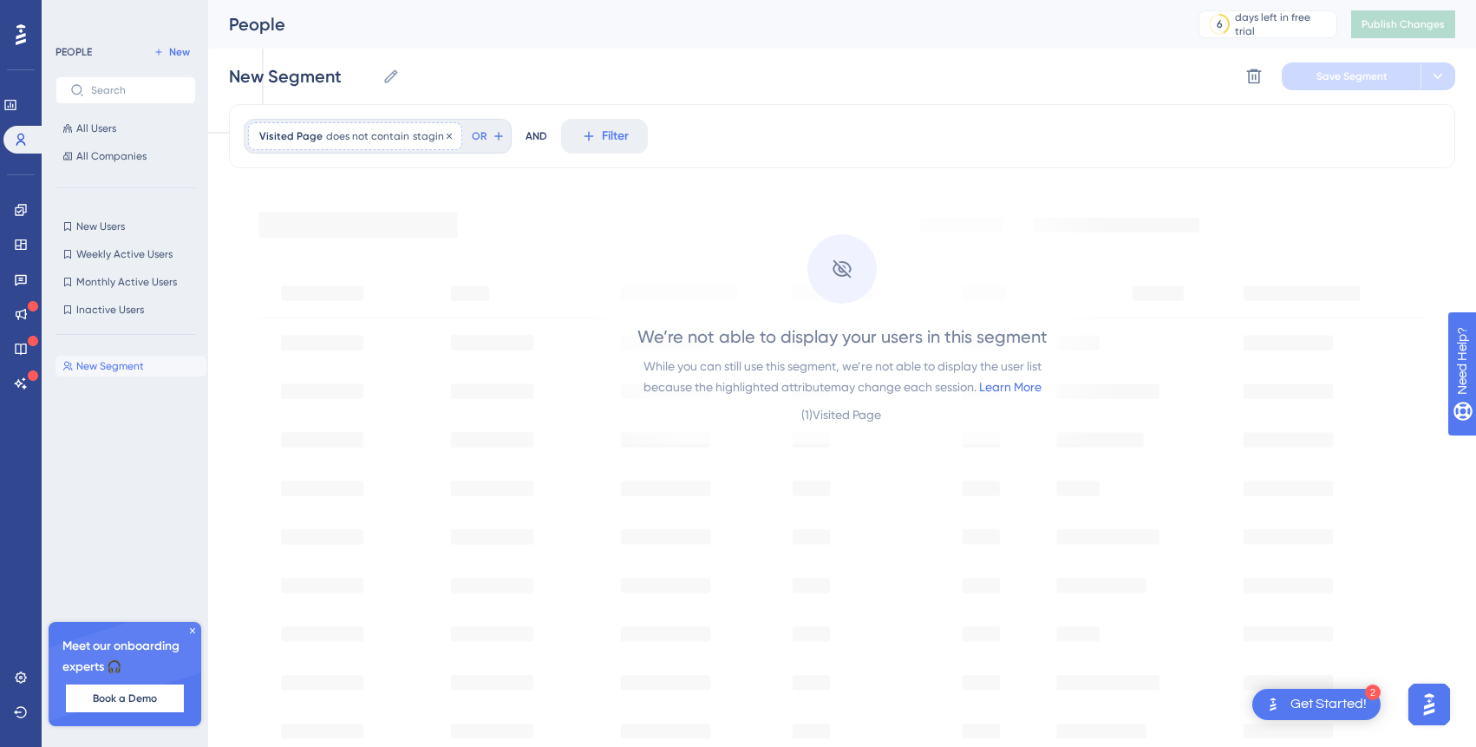
click at [424, 135] on span "staging" at bounding box center [432, 136] width 38 height 14
type input "stag"
click at [339, 415] on label "has any value" at bounding box center [322, 418] width 76 height 21
click at [438, 420] on span "Done" at bounding box center [434, 412] width 29 height 21
click at [1309, 70] on button "Save Segment" at bounding box center [1351, 76] width 139 height 28
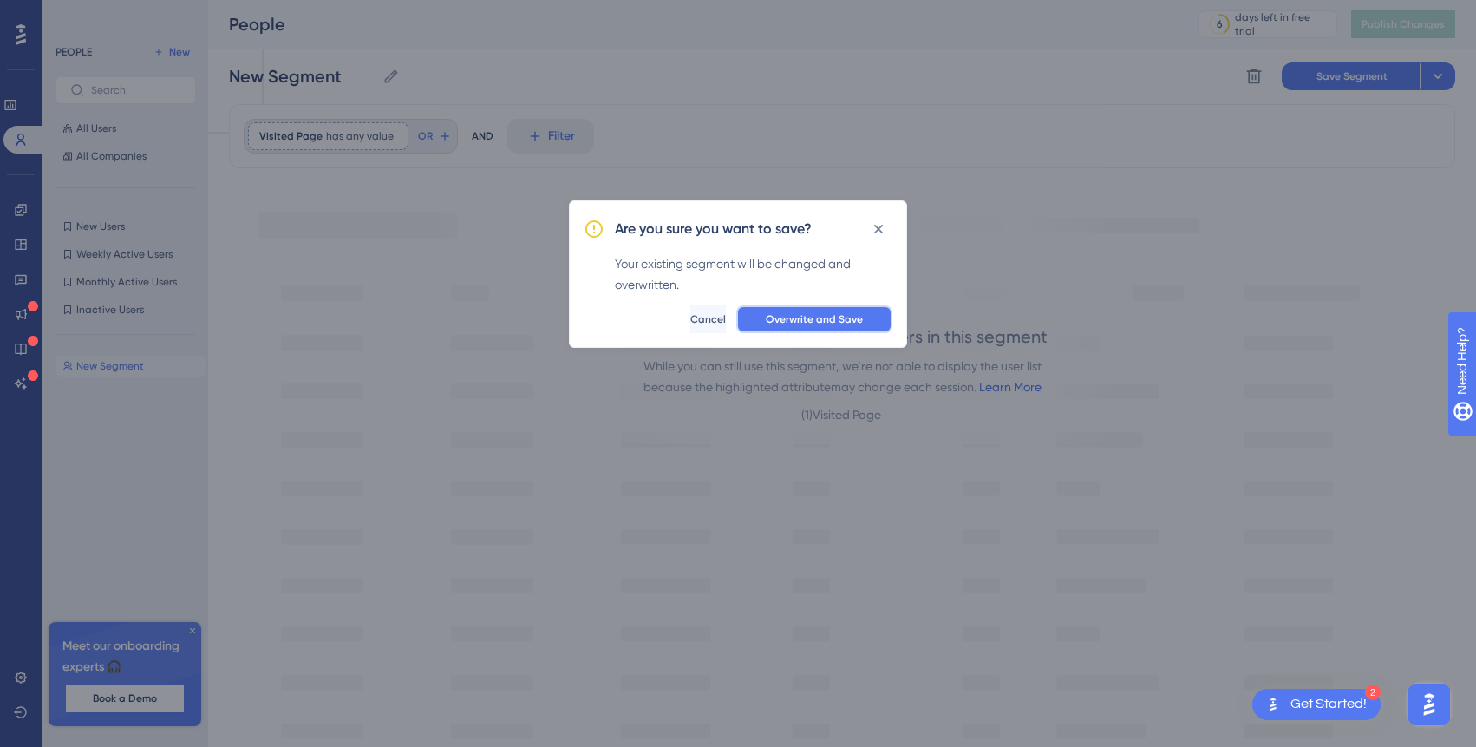
click at [824, 317] on span "Overwrite and Save" at bounding box center [814, 319] width 97 height 14
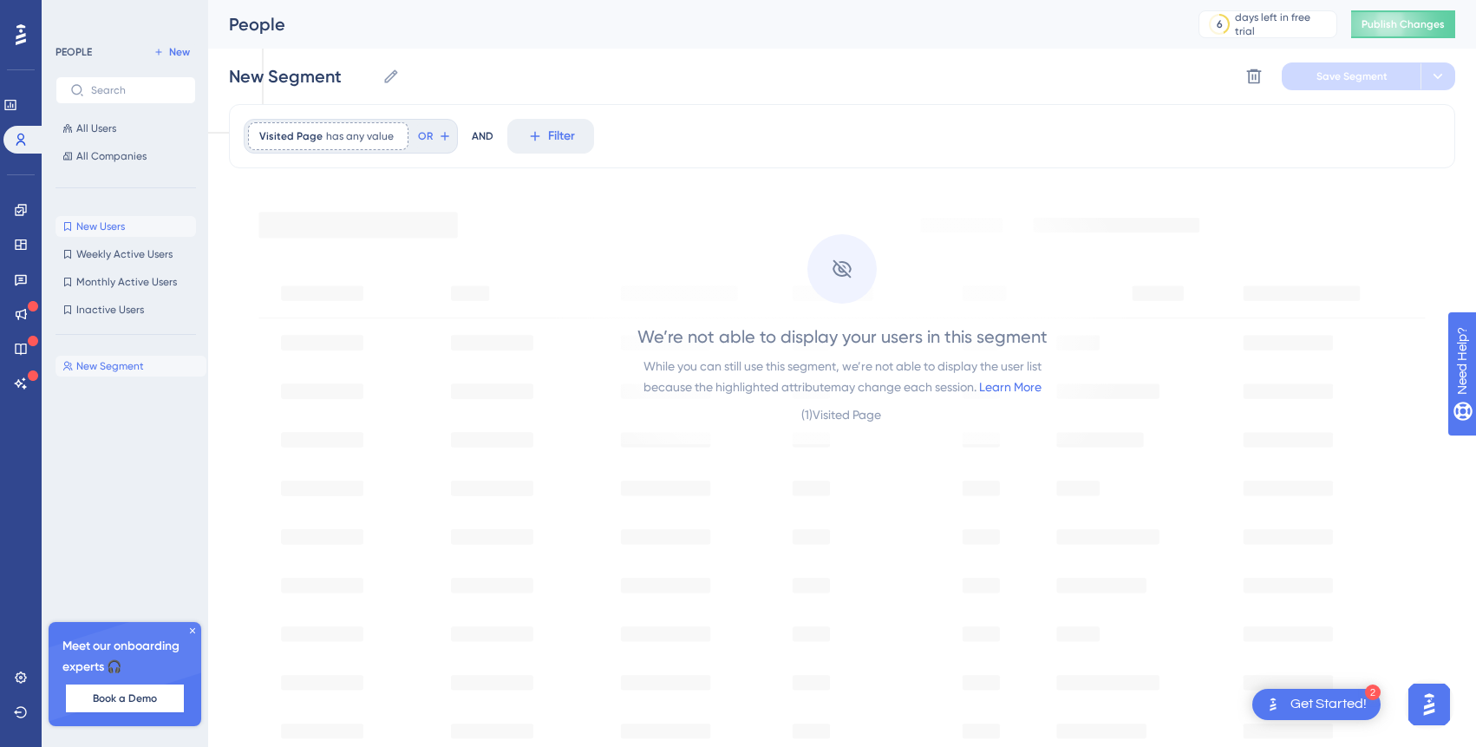
click at [126, 224] on button "New Users New Users" at bounding box center [126, 226] width 141 height 21
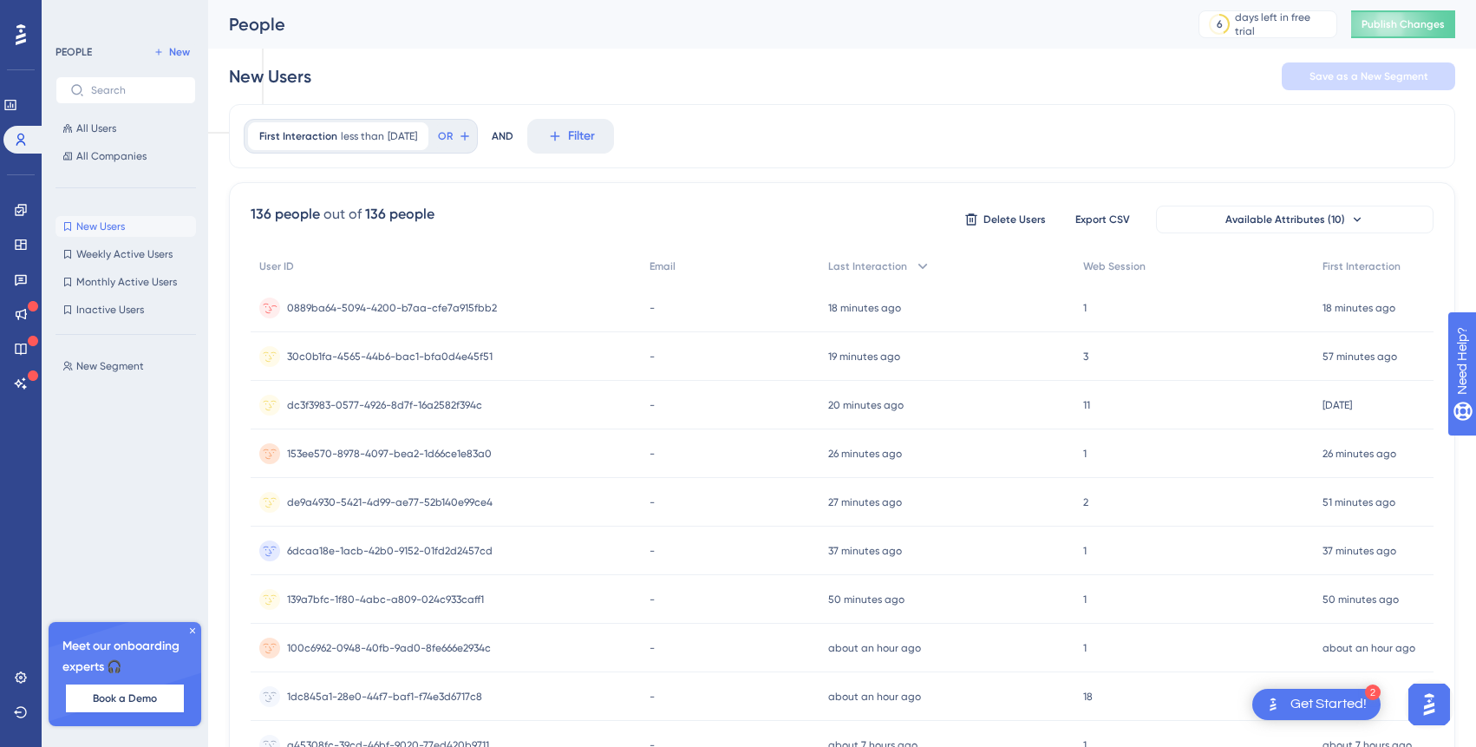
click at [407, 310] on span "0889ba64-5094-4200-b7aa-cfe7a915fbb2" at bounding box center [392, 308] width 210 height 14
click at [379, 356] on span "30c0b1fa-4565-44b6-bac1-bfa0d4e45f51" at bounding box center [390, 357] width 206 height 14
click at [413, 404] on span "dc3f3983-0577-4926-8d7f-16a2582f394c" at bounding box center [384, 405] width 195 height 14
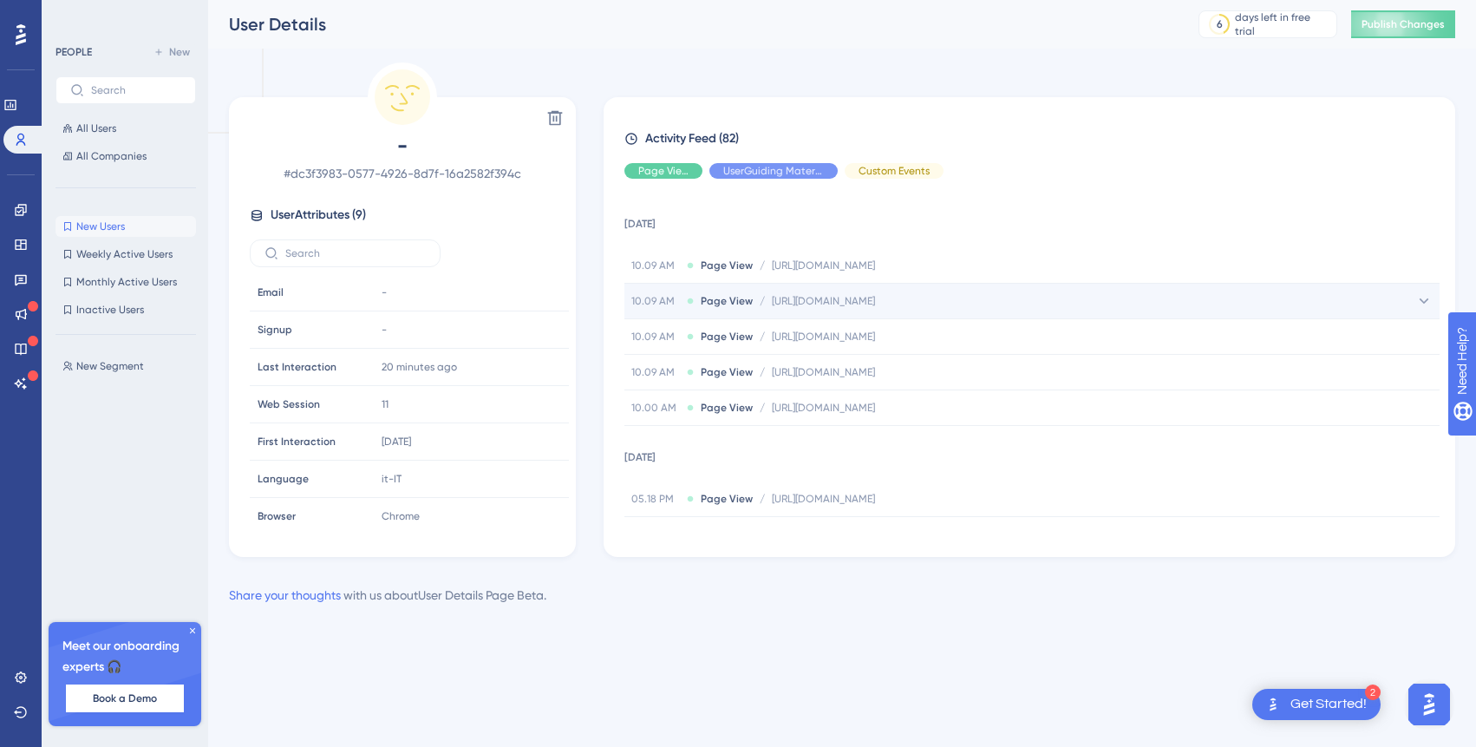
click at [825, 304] on span "[URL][DOMAIN_NAME]" at bounding box center [823, 301] width 103 height 14
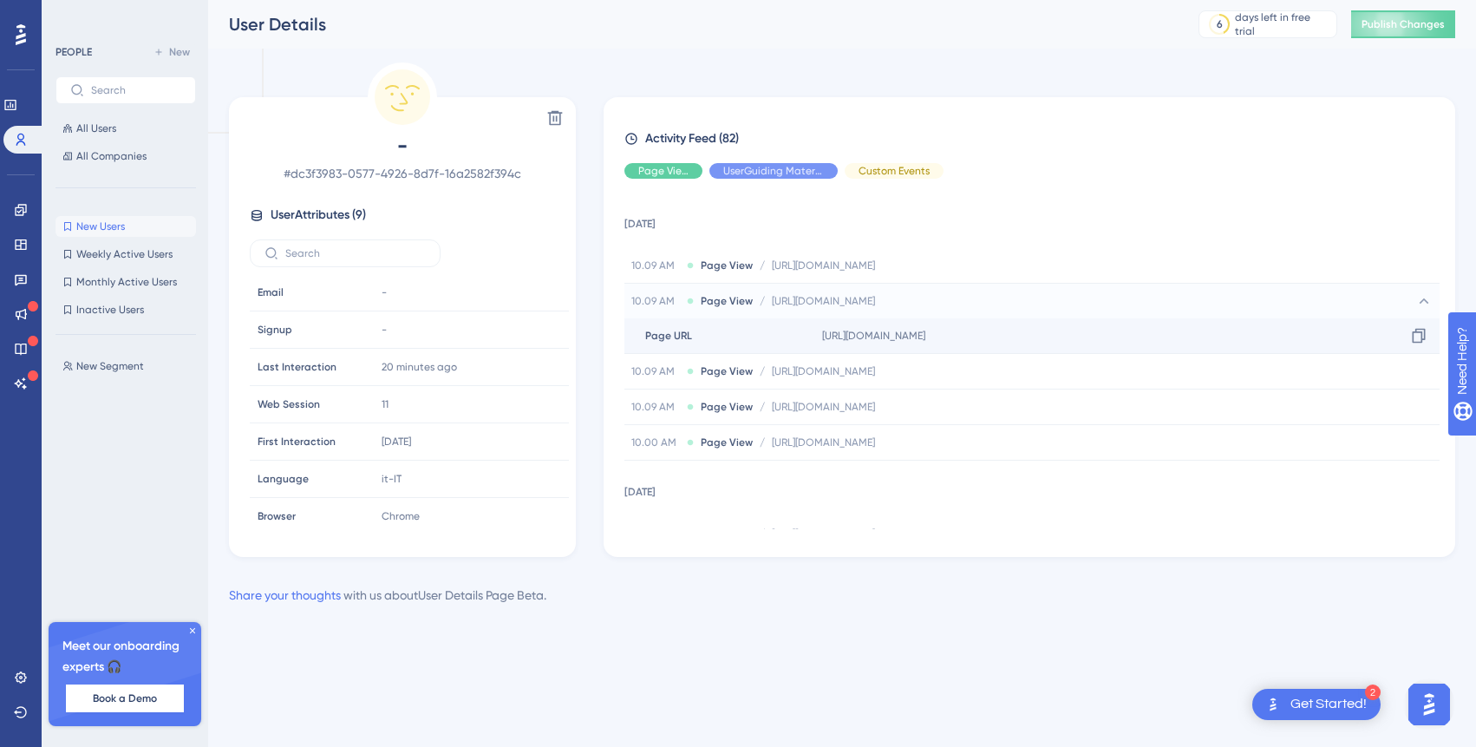
click at [862, 336] on span "[URL][DOMAIN_NAME]" at bounding box center [873, 336] width 103 height 14
click at [1417, 331] on icon at bounding box center [1419, 336] width 13 height 15
click at [114, 143] on div "All Users All Companies" at bounding box center [126, 142] width 141 height 49
click at [116, 129] on button "All Users" at bounding box center [126, 128] width 141 height 21
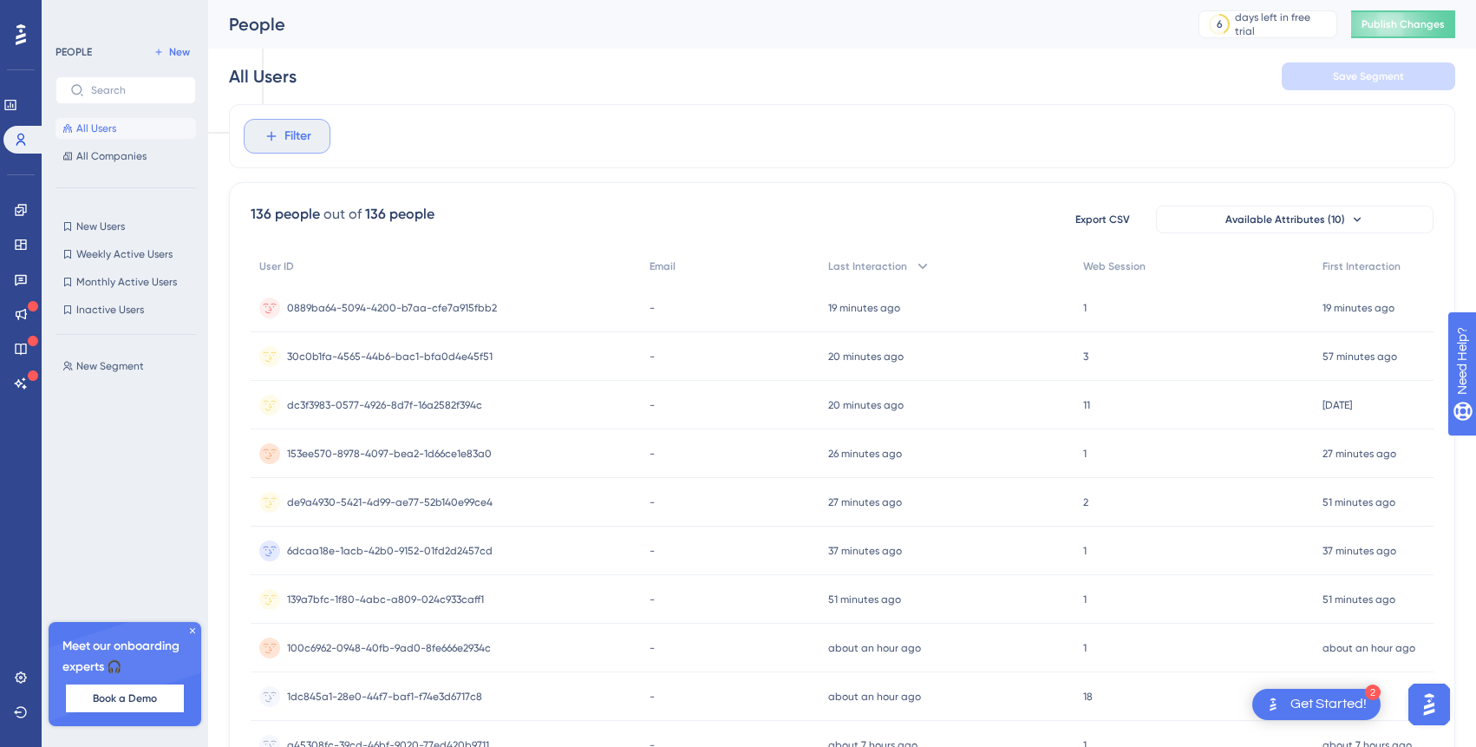
click at [310, 130] on span "Filter" at bounding box center [297, 136] width 27 height 21
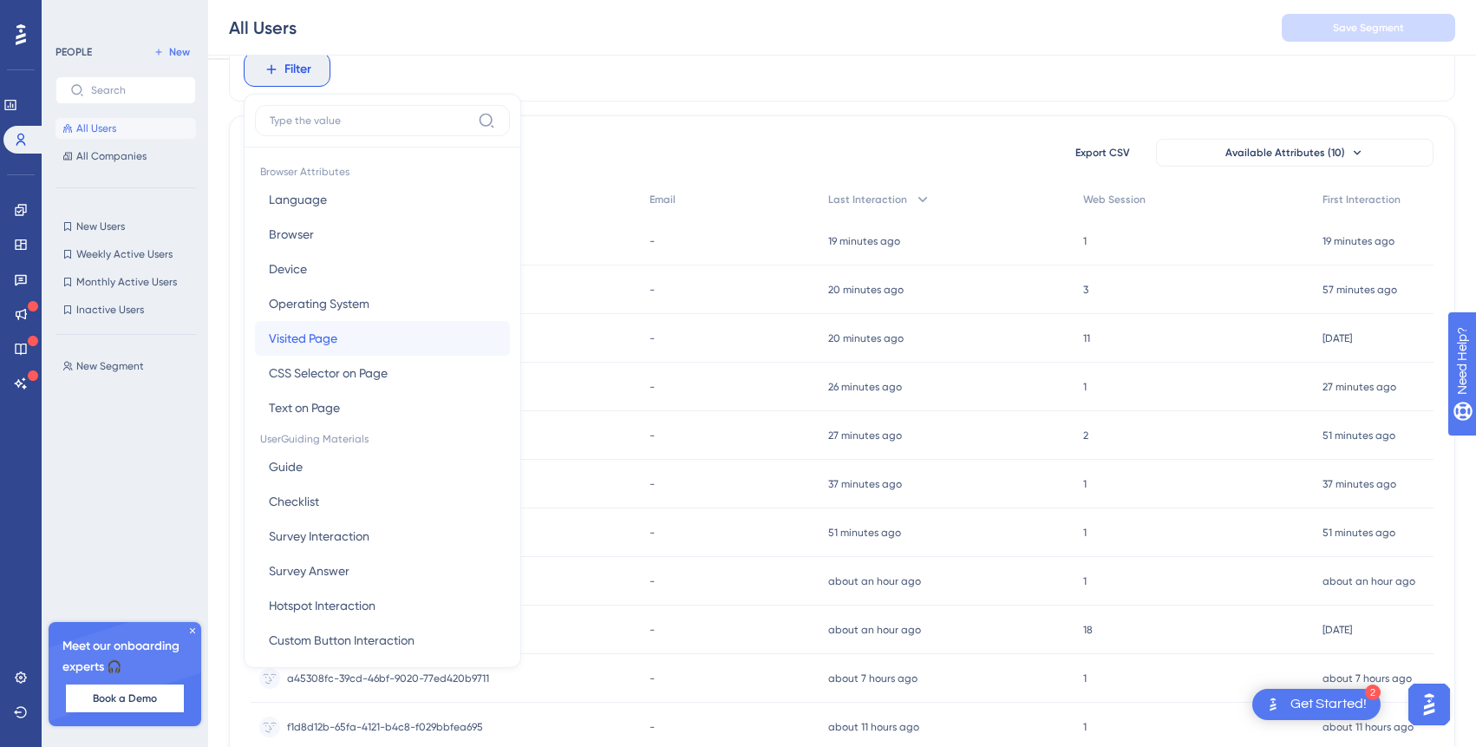
click at [332, 335] on span "Visited Page" at bounding box center [303, 338] width 69 height 21
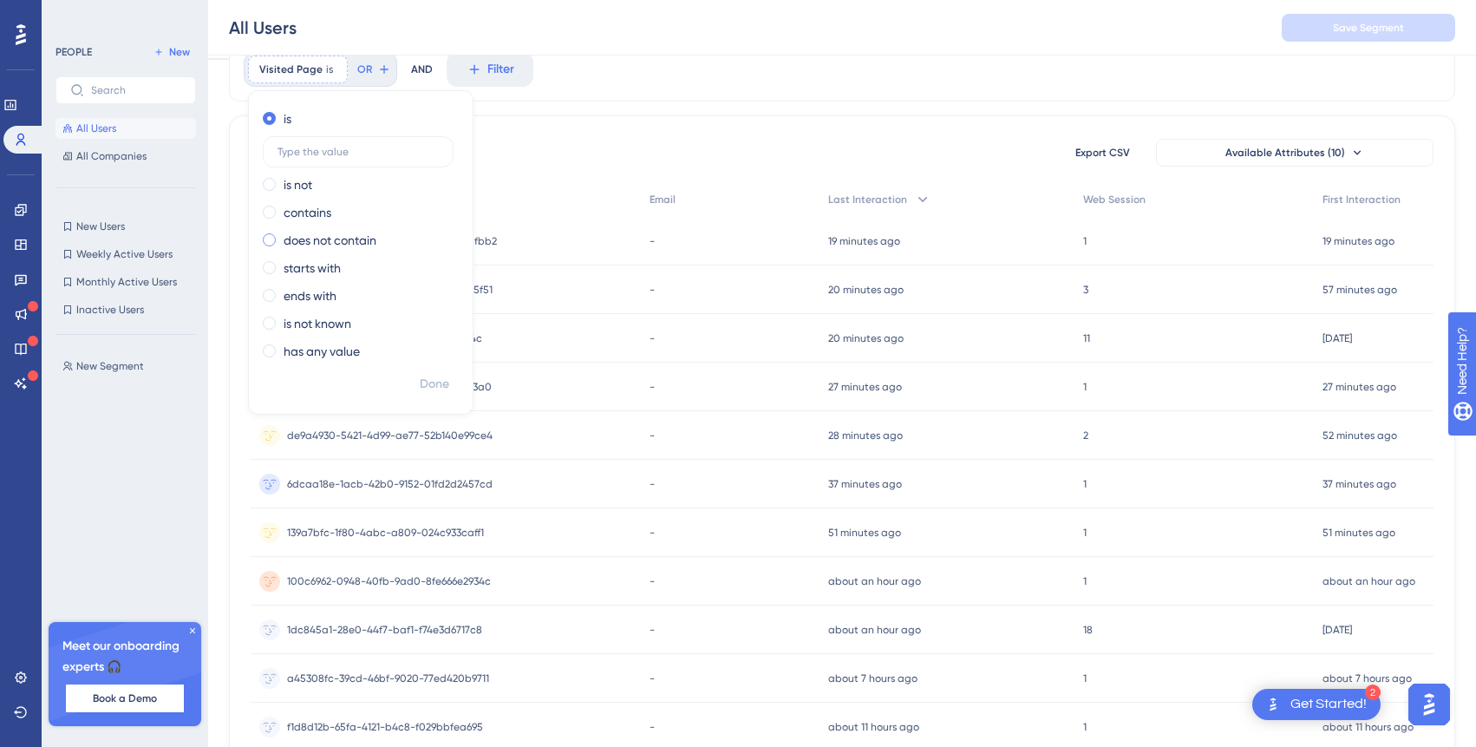
click at [314, 239] on label "does not contain" at bounding box center [330, 240] width 93 height 21
click at [351, 243] on label at bounding box center [358, 234] width 191 height 31
click at [351, 241] on input "text" at bounding box center [358, 235] width 161 height 12
paste input "[URL][DOMAIN_NAME]"
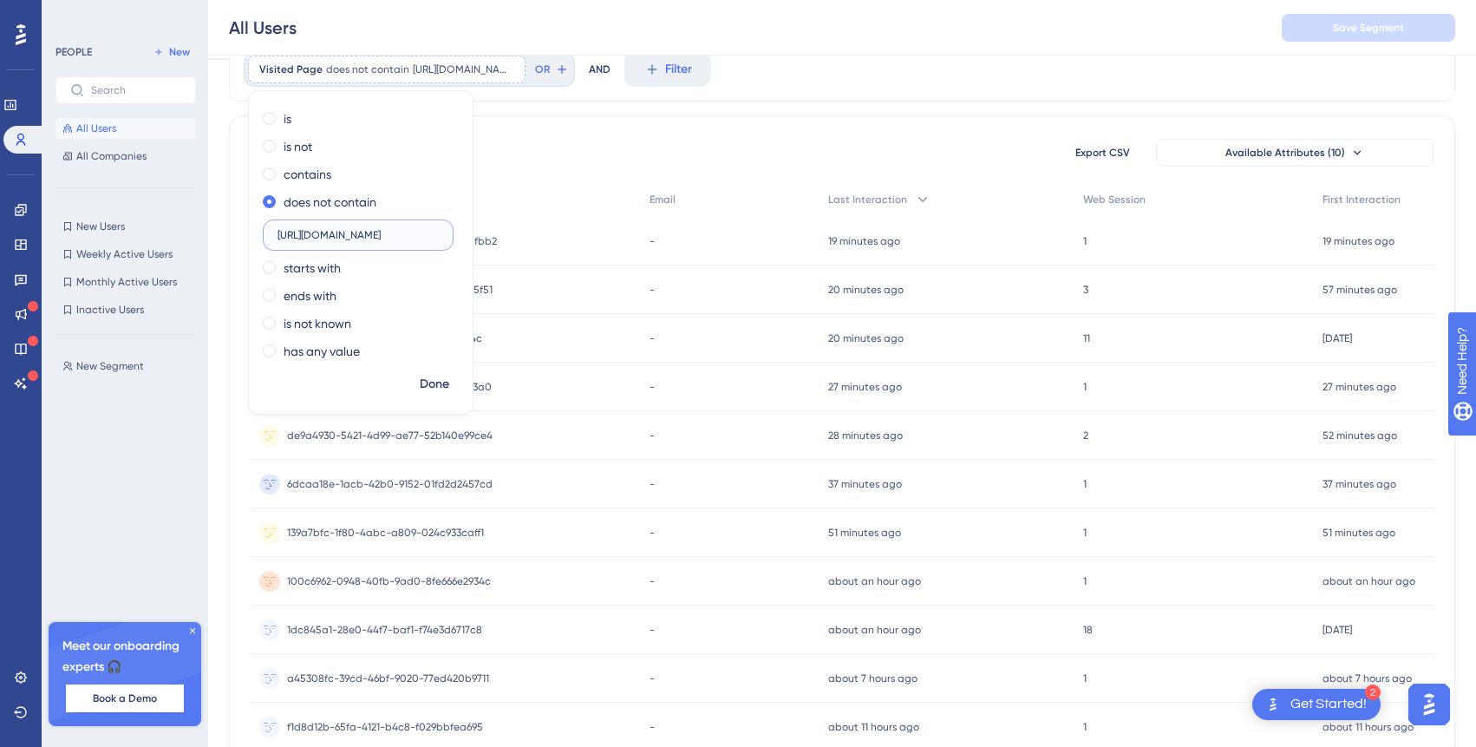
drag, startPoint x: 285, startPoint y: 233, endPoint x: 431, endPoint y: 245, distance: 146.1
click at [431, 245] on label "[URL][DOMAIN_NAME]" at bounding box center [358, 234] width 191 height 31
click at [315, 235] on input "[URL]" at bounding box center [358, 235] width 161 height 12
drag, startPoint x: 373, startPoint y: 237, endPoint x: 342, endPoint y: 184, distance: 61.4
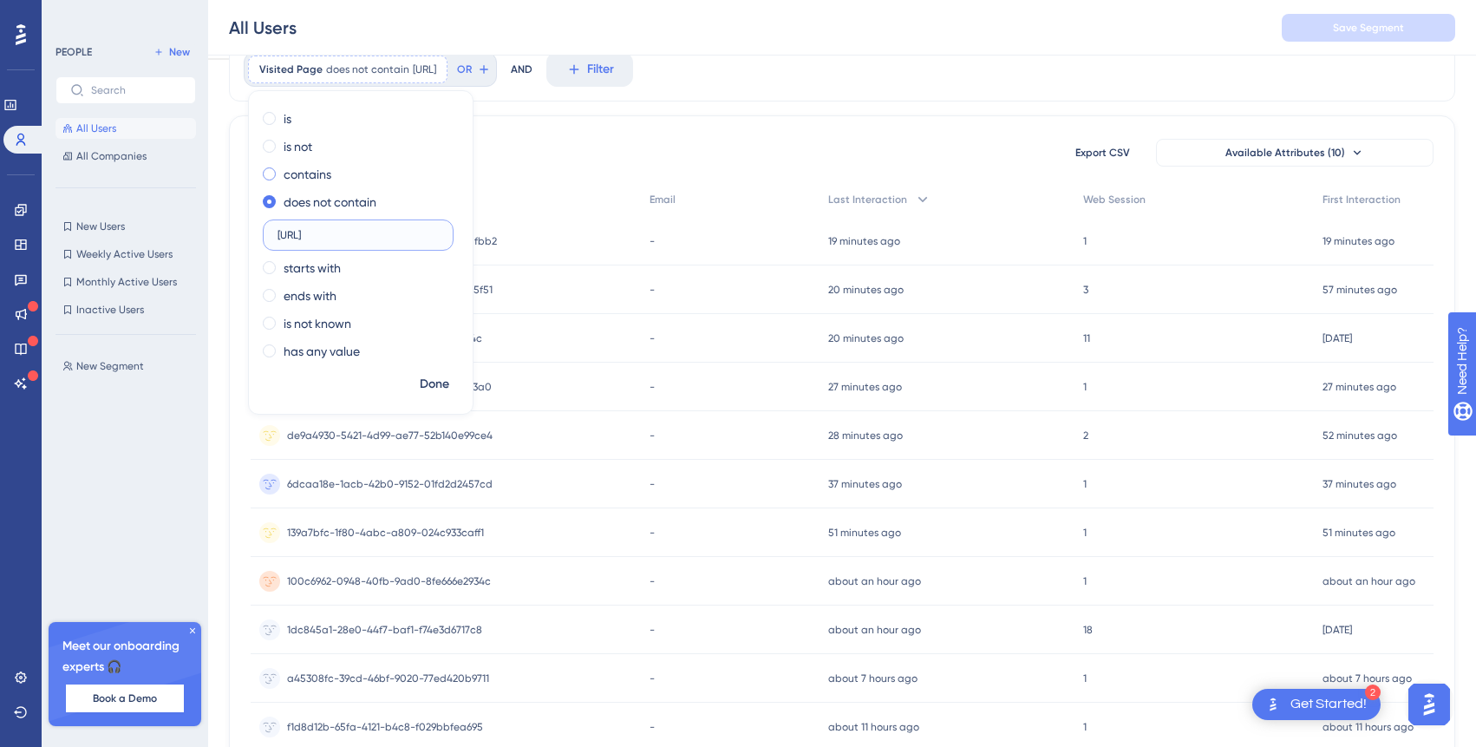
click at [342, 184] on div "is is not contains does not contain [URL] starts with ends with is not known ha…" at bounding box center [361, 237] width 224 height 264
type input "staging"
click at [432, 376] on span "Done" at bounding box center [434, 384] width 29 height 21
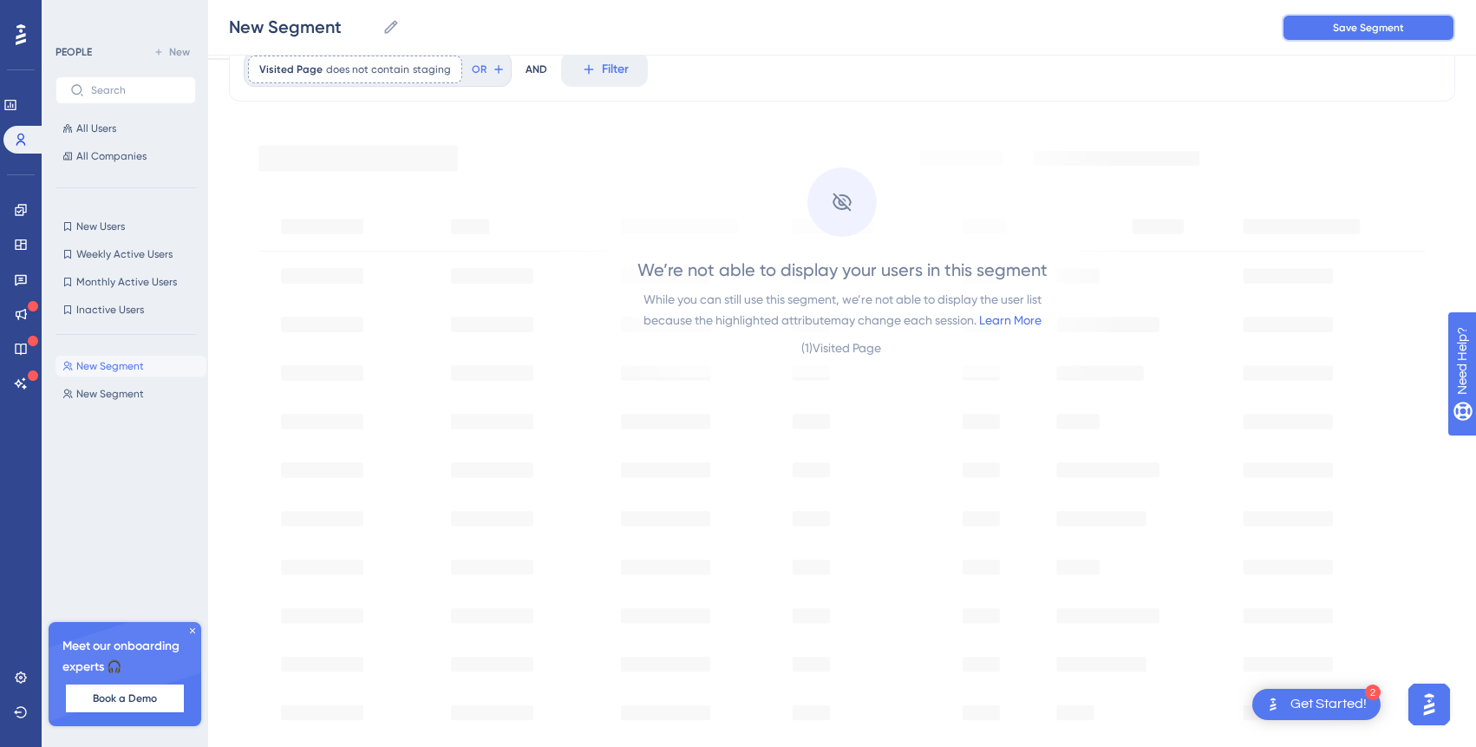
click at [1347, 29] on span "Save Segment" at bounding box center [1368, 28] width 71 height 14
type input "New Segment-1"
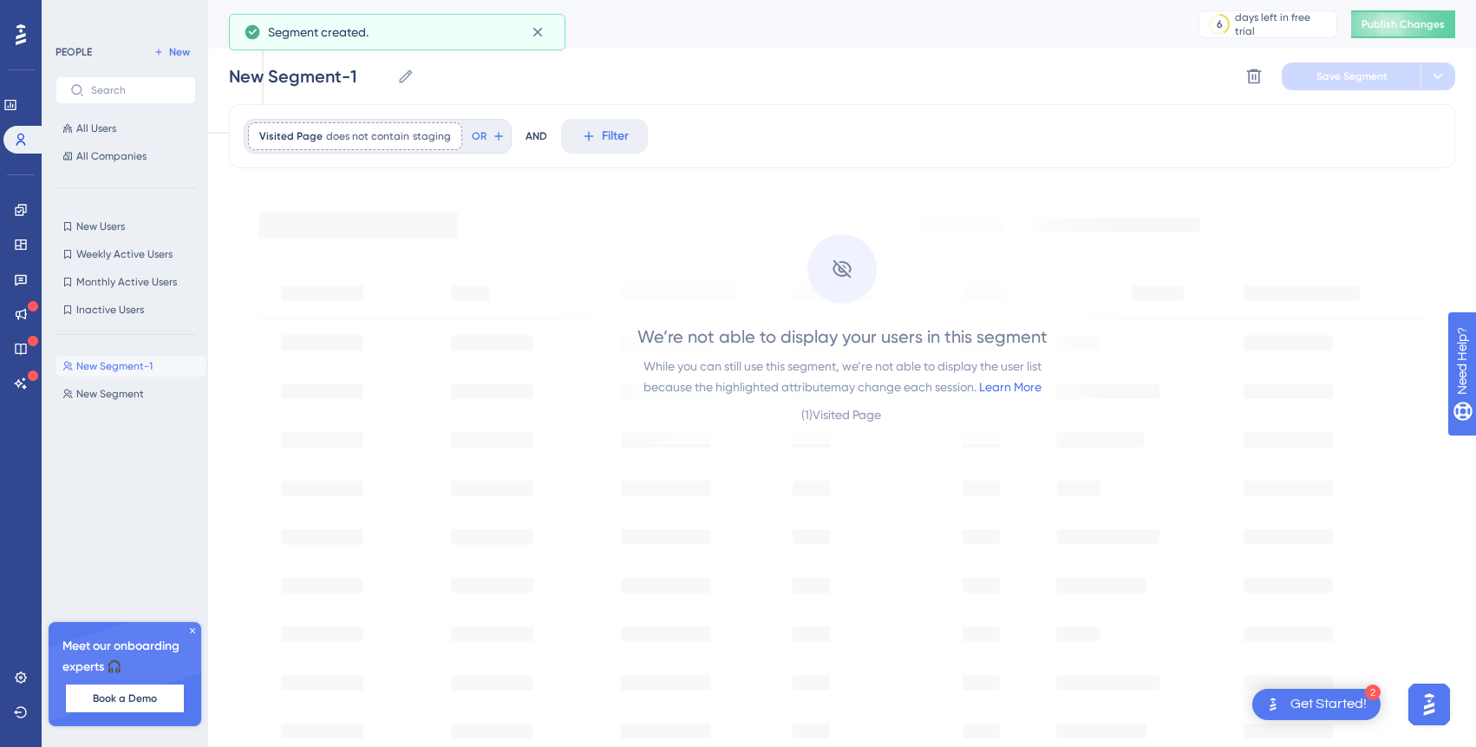
click at [113, 380] on div "New Segment-1 New Segment-1 New Segment New Segment" at bounding box center [131, 532] width 151 height 367
click at [121, 370] on span "New Segment-1" at bounding box center [114, 366] width 76 height 14
drag, startPoint x: 767, startPoint y: 370, endPoint x: 824, endPoint y: 370, distance: 57.2
click at [824, 370] on div "While you can still use this segment, we’re not able to display the user list b…" at bounding box center [843, 377] width 398 height 42
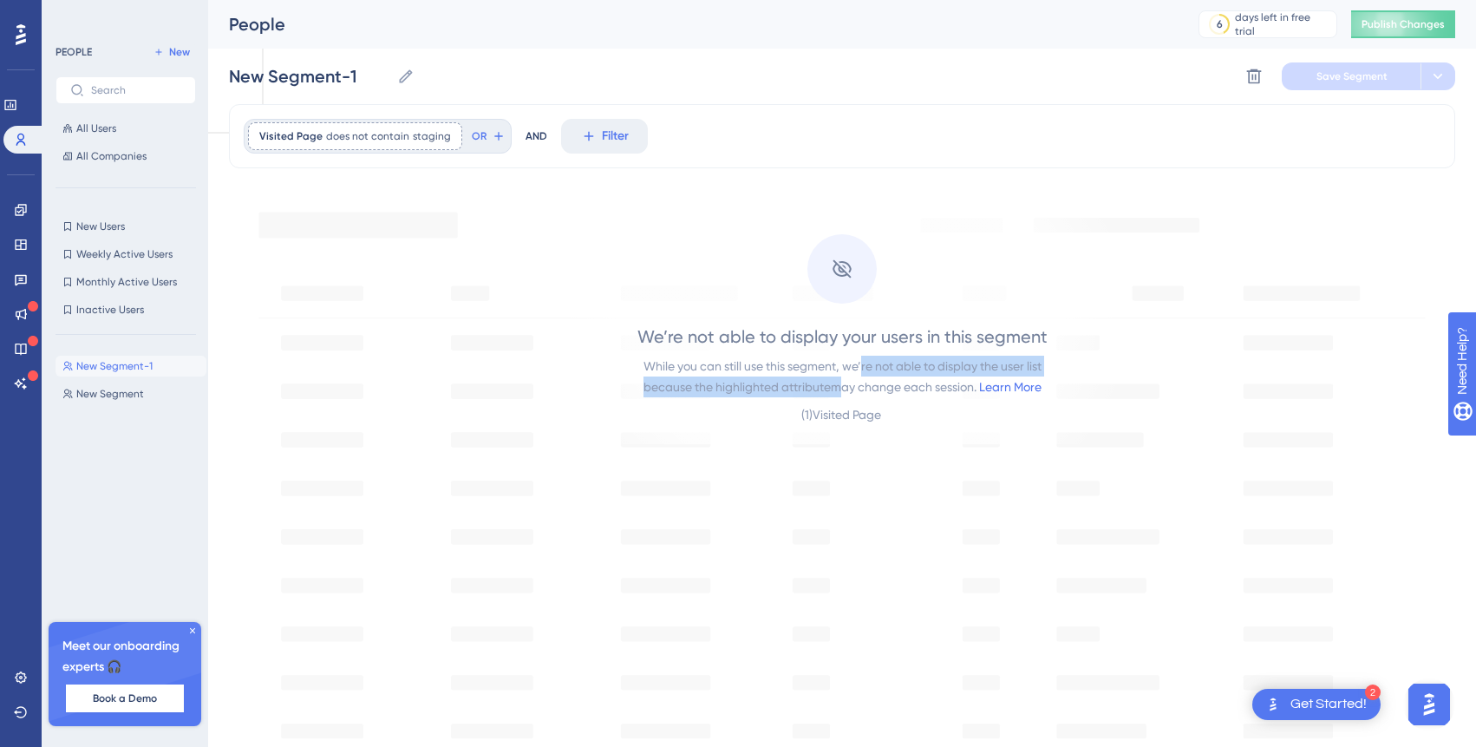
drag, startPoint x: 859, startPoint y: 372, endPoint x: 829, endPoint y: 388, distance: 34.1
click at [829, 388] on div "While you can still use this segment, we’re not able to display the user list b…" at bounding box center [843, 377] width 398 height 42
click at [886, 384] on div "While you can still use this segment, we’re not able to display the user list b…" at bounding box center [843, 377] width 398 height 42
drag, startPoint x: 886, startPoint y: 384, endPoint x: 783, endPoint y: 384, distance: 103.2
click at [783, 384] on div "While you can still use this segment, we’re not able to display the user list b…" at bounding box center [843, 377] width 398 height 42
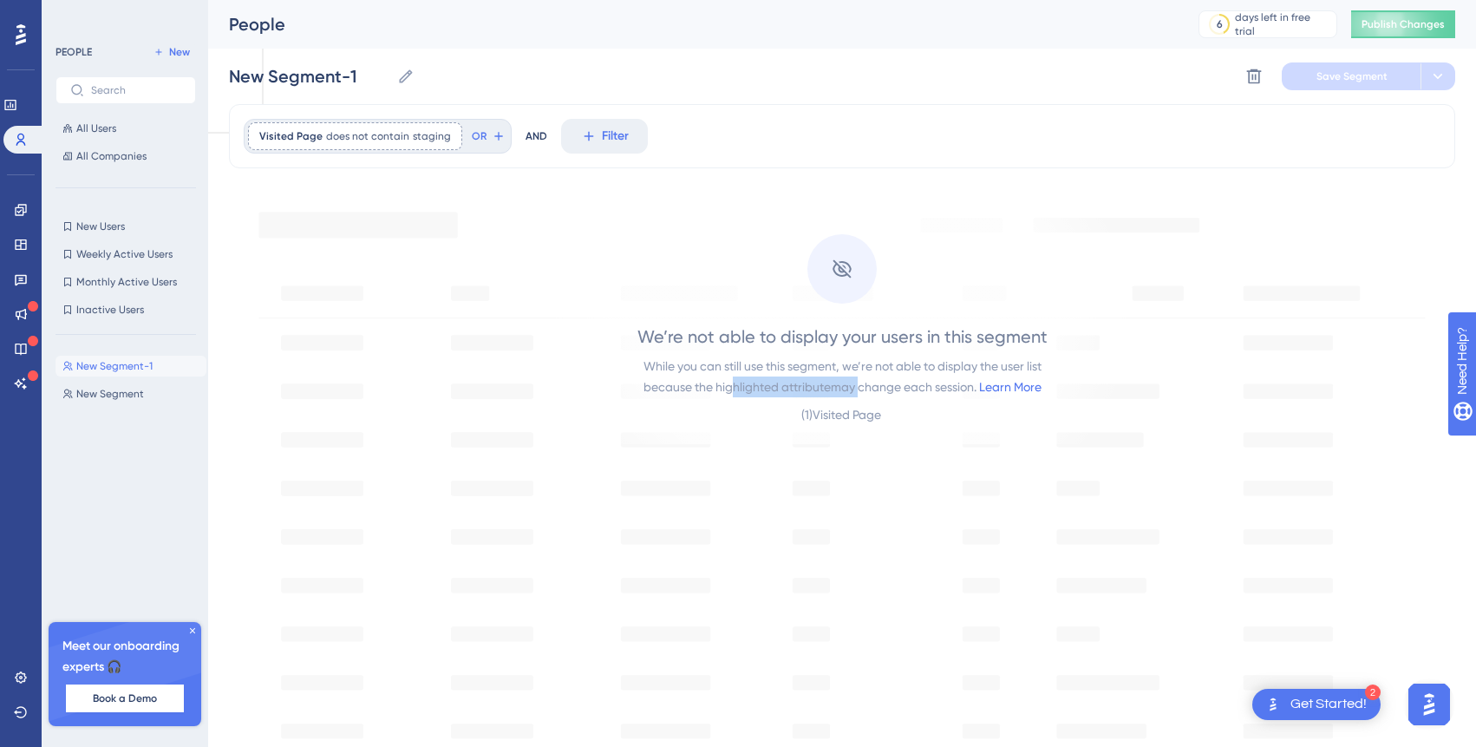
drag, startPoint x: 729, startPoint y: 378, endPoint x: 853, endPoint y: 378, distance: 124.0
click at [853, 378] on div "While you can still use this segment, we’re not able to display the user list b…" at bounding box center [843, 377] width 398 height 42
click at [892, 386] on div "While you can still use this segment, we’re not able to display the user list b…" at bounding box center [843, 377] width 398 height 42
click at [122, 140] on div "All Users All Companies" at bounding box center [126, 142] width 141 height 49
click at [121, 127] on button "All Users" at bounding box center [126, 128] width 141 height 21
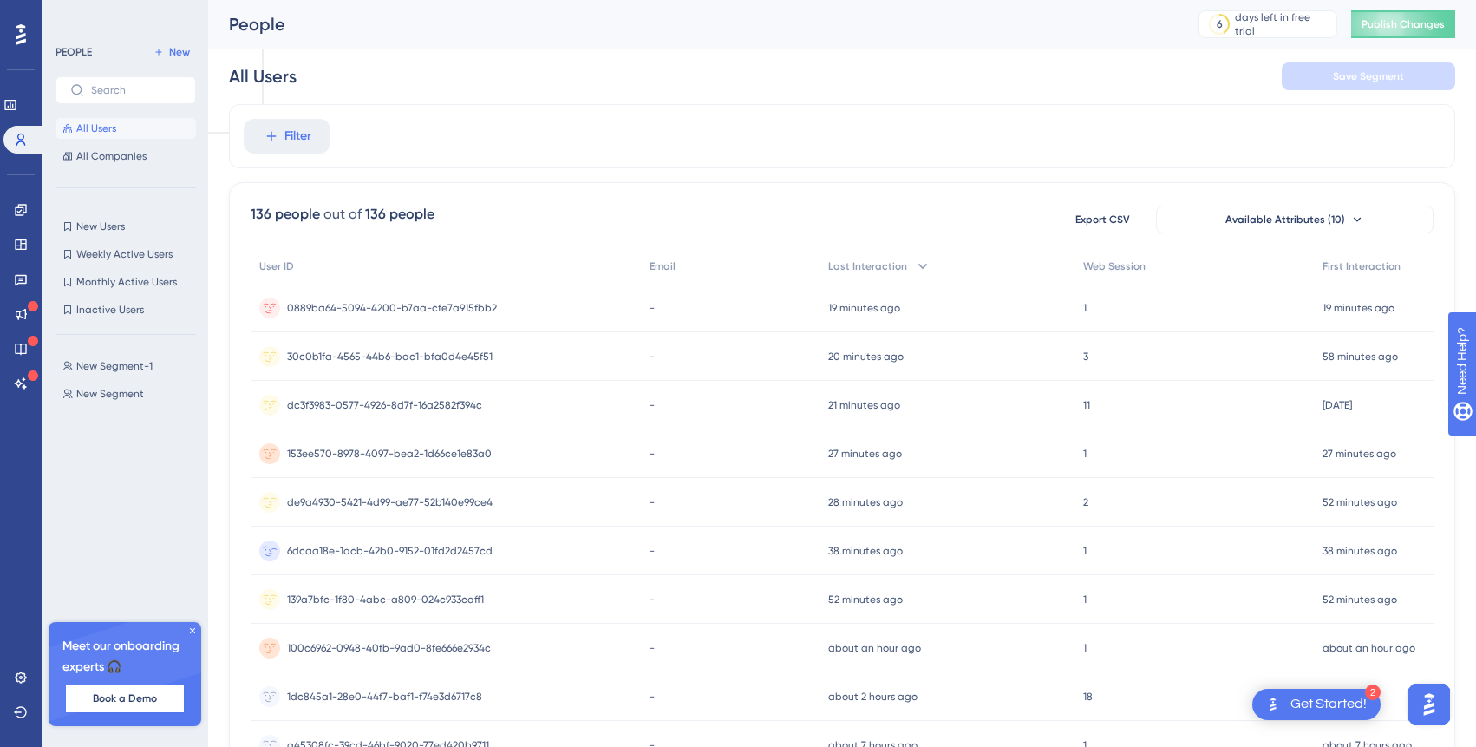
click at [399, 552] on span "6dcaa18e-1acb-42b0-9152-01fd2d2457cd" at bounding box center [390, 551] width 206 height 14
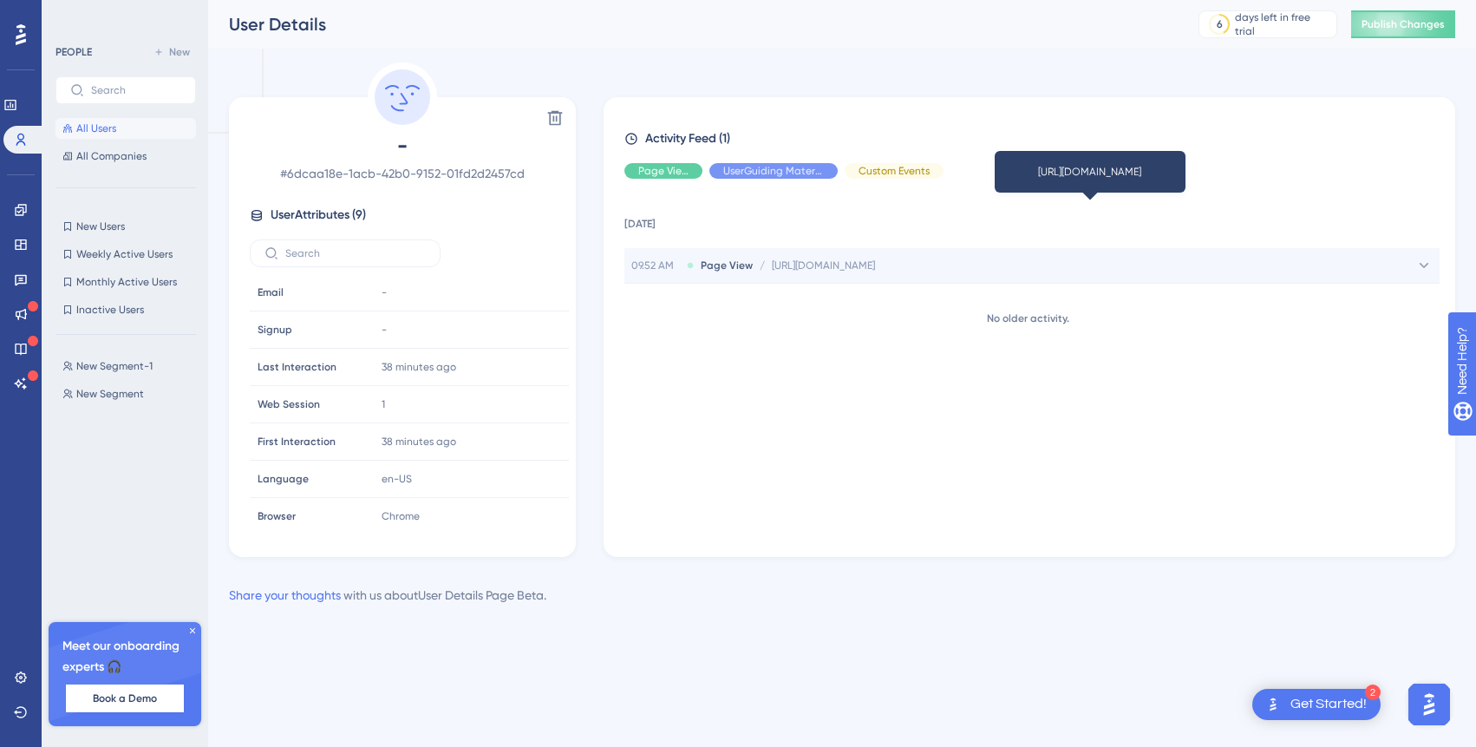
click at [863, 264] on span "[URL][DOMAIN_NAME]" at bounding box center [823, 265] width 103 height 14
